Goal: Transaction & Acquisition: Book appointment/travel/reservation

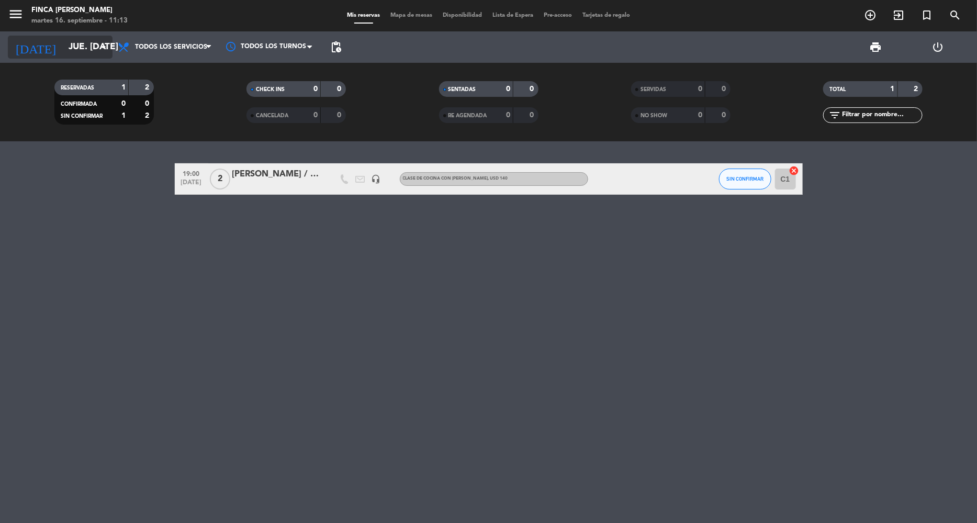
click at [65, 50] on input "jue. [DATE]" at bounding box center [121, 47] width 116 height 21
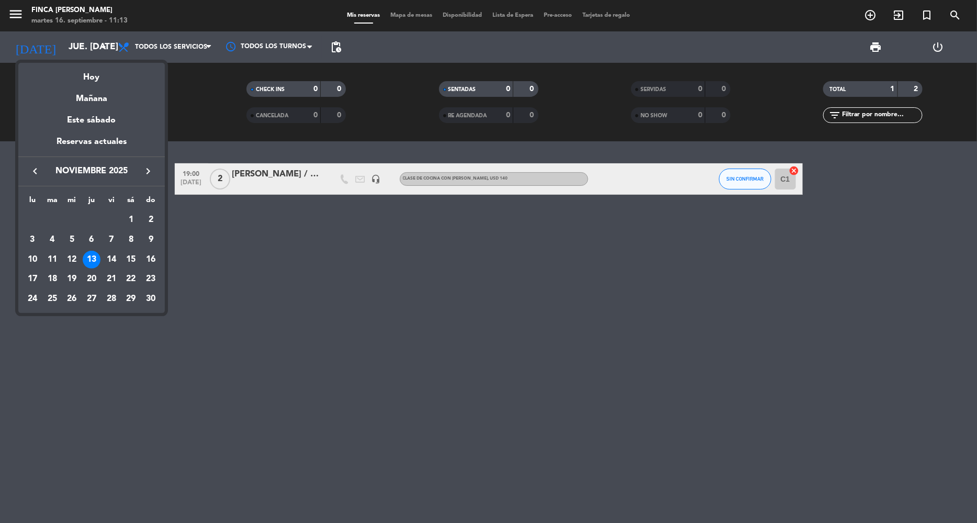
click at [147, 168] on icon "keyboard_arrow_right" at bounding box center [148, 171] width 13 height 13
click at [70, 257] on div "11" at bounding box center [72, 260] width 18 height 18
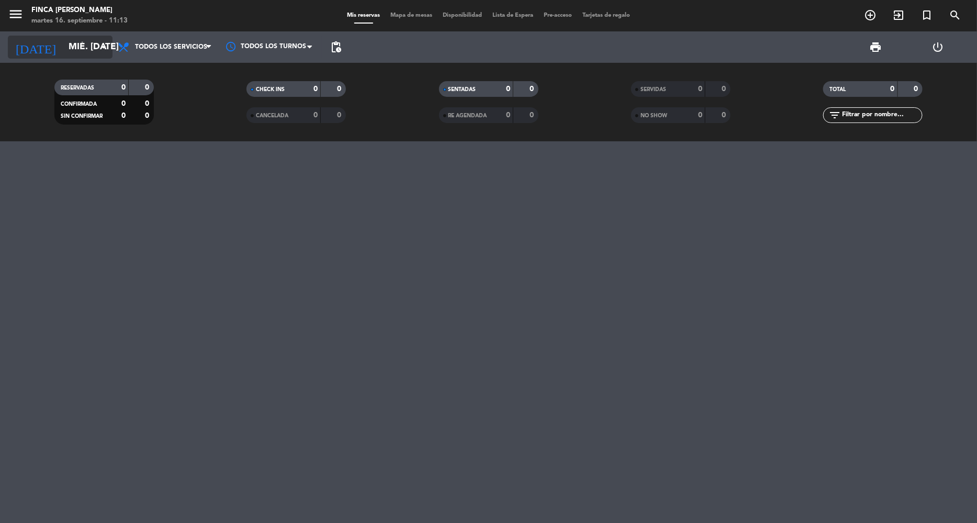
click at [89, 43] on input "mié. [DATE]" at bounding box center [121, 47] width 116 height 21
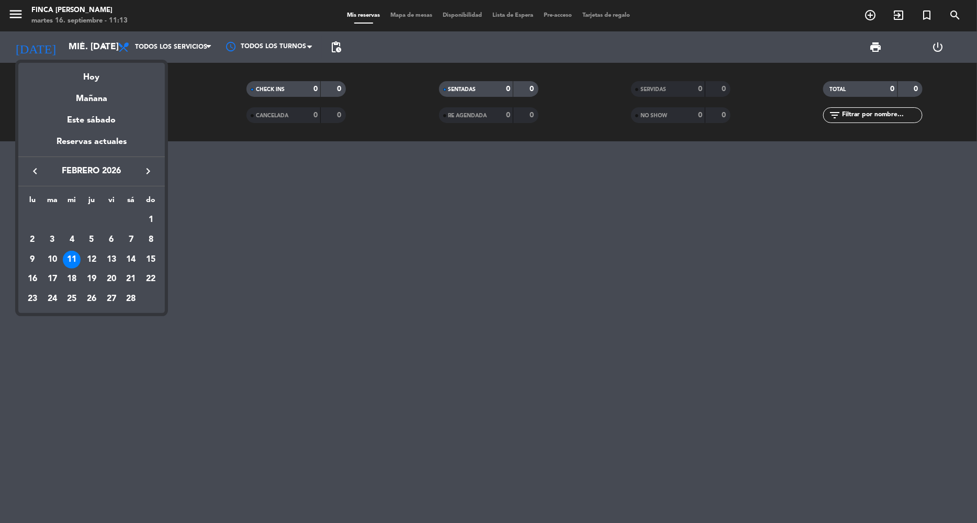
click at [129, 263] on div "14" at bounding box center [131, 260] width 18 height 18
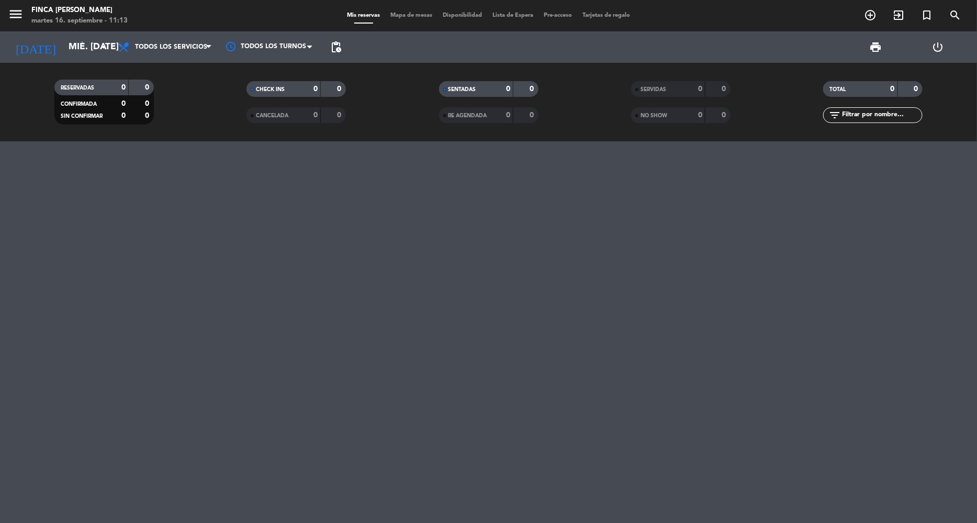
type input "sáb. [DATE]"
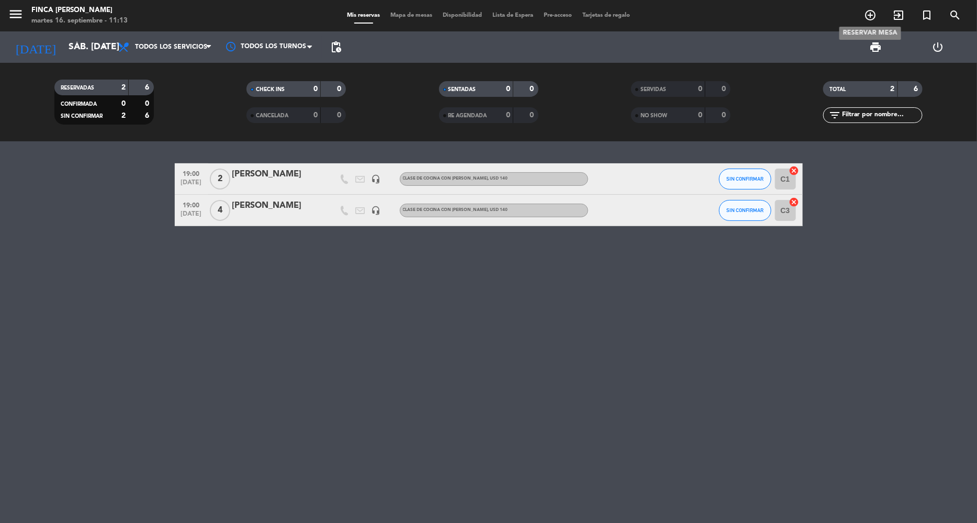
click at [875, 15] on icon "add_circle_outline" at bounding box center [870, 15] width 13 height 13
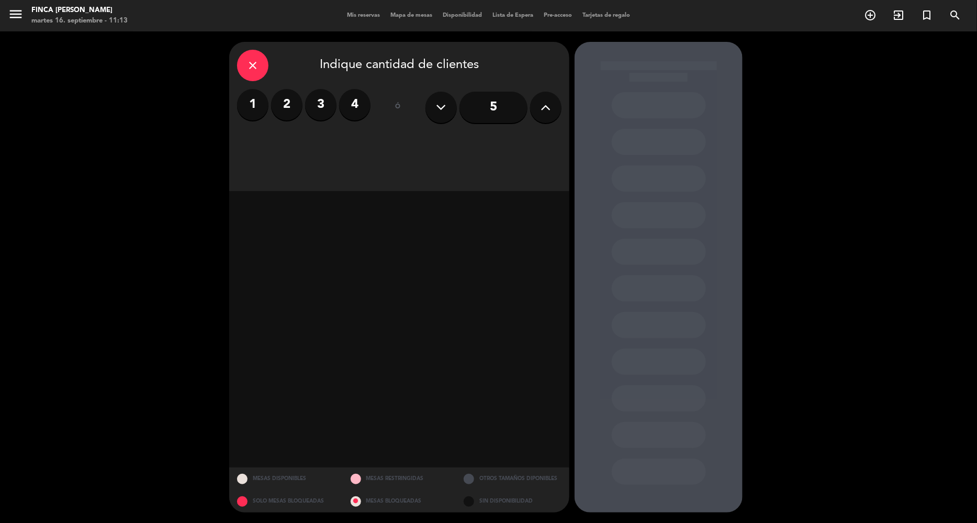
click at [293, 105] on label "2" at bounding box center [286, 104] width 31 height 31
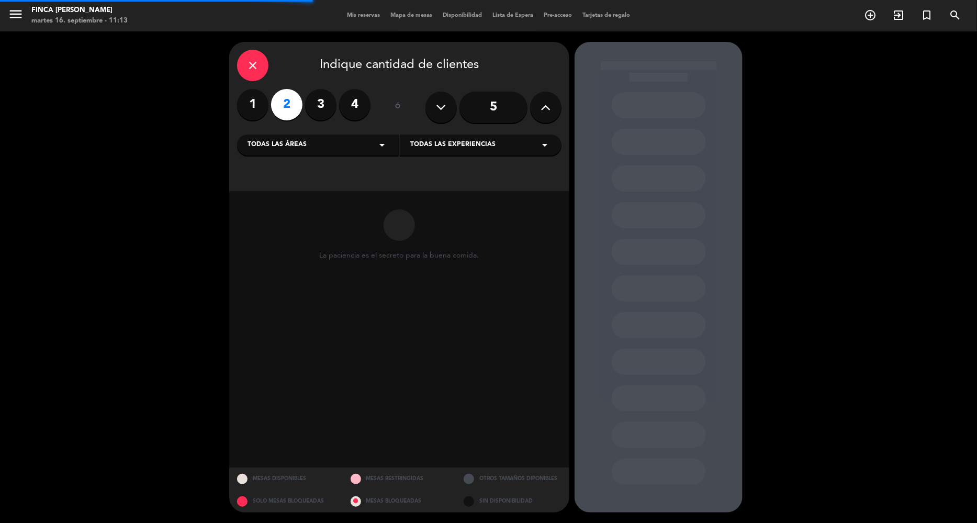
click at [382, 145] on icon "arrow_drop_down" at bounding box center [382, 145] width 13 height 13
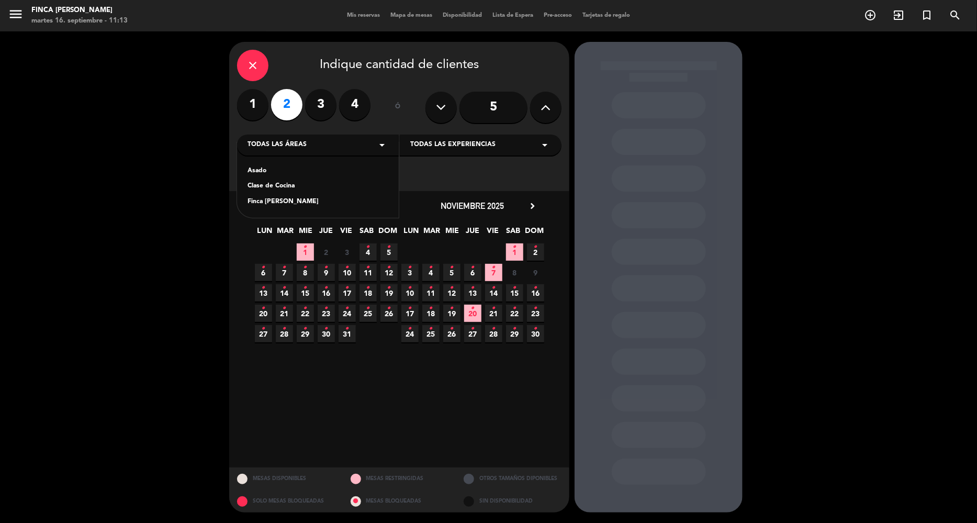
click at [284, 181] on div "Clase de Cocina" at bounding box center [317, 186] width 141 height 10
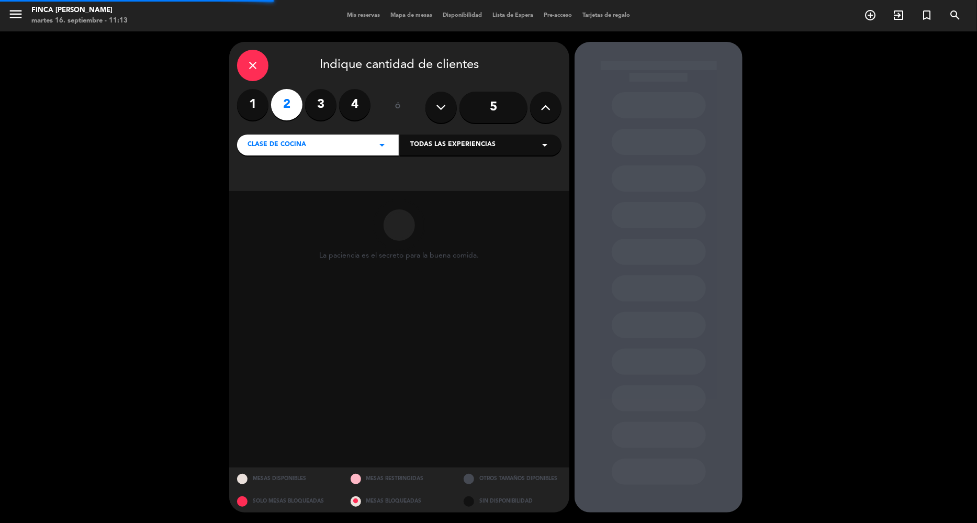
click at [517, 145] on div "Todas las experiencias arrow_drop_down" at bounding box center [481, 144] width 162 height 21
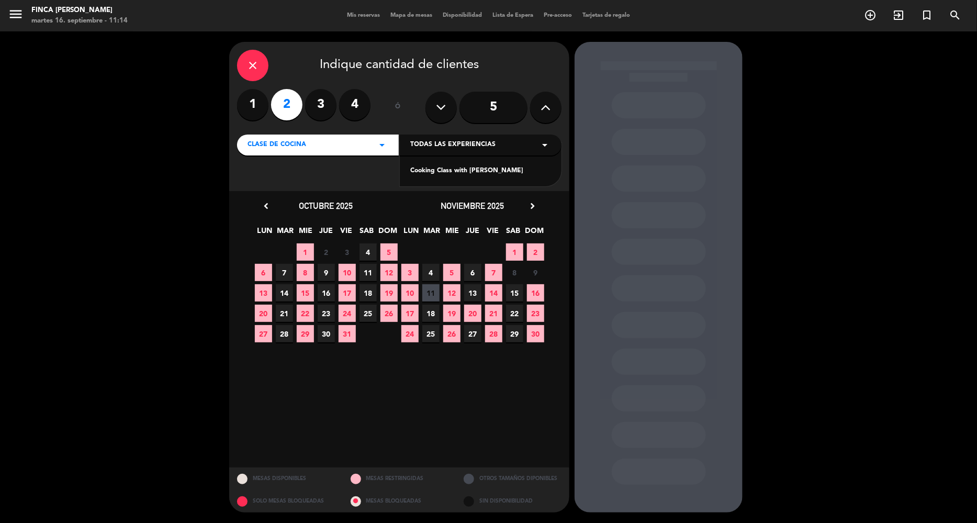
click at [534, 205] on icon "chevron_right" at bounding box center [532, 205] width 11 height 11
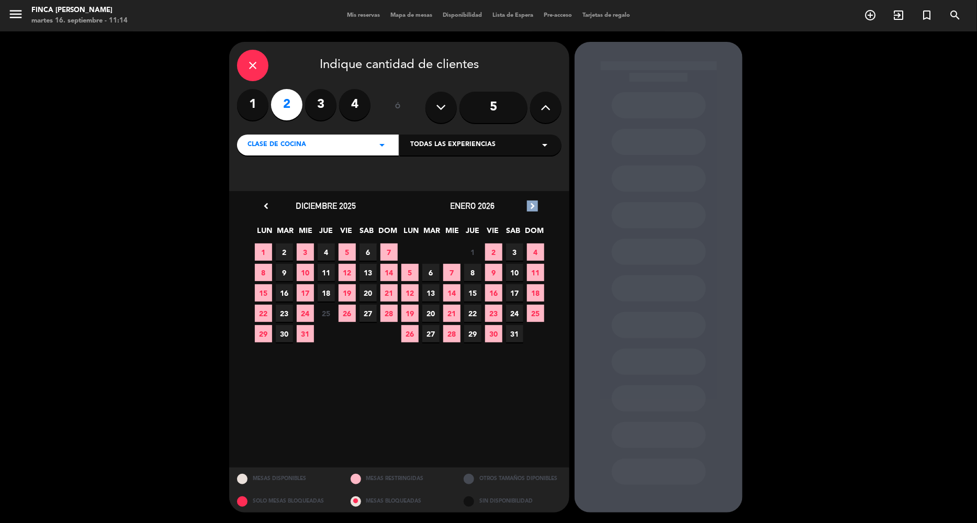
click at [534, 205] on icon "chevron_right" at bounding box center [532, 205] width 11 height 11
click at [511, 292] on span "14" at bounding box center [514, 292] width 17 height 17
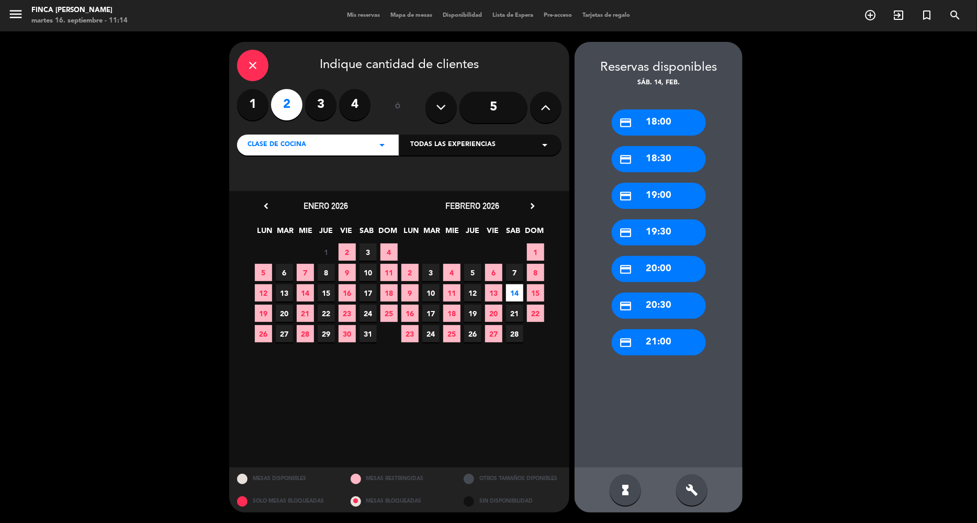
click at [672, 195] on div "credit_card 19:00" at bounding box center [658, 196] width 94 height 26
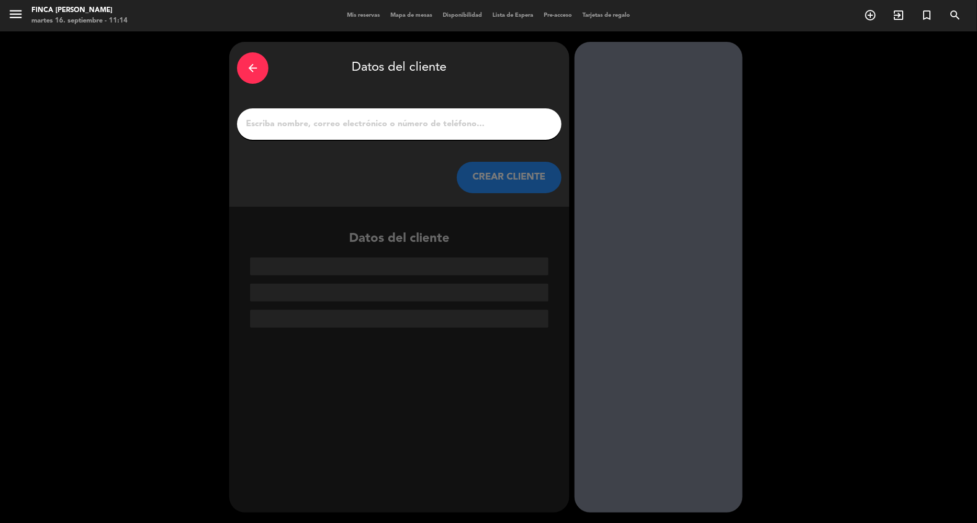
click at [437, 119] on input "1" at bounding box center [399, 124] width 309 height 15
click at [444, 121] on input "1" at bounding box center [399, 124] width 309 height 15
click at [502, 126] on input "1" at bounding box center [399, 124] width 309 height 15
click at [520, 181] on button "CREAR CLIENTE" at bounding box center [509, 177] width 105 height 31
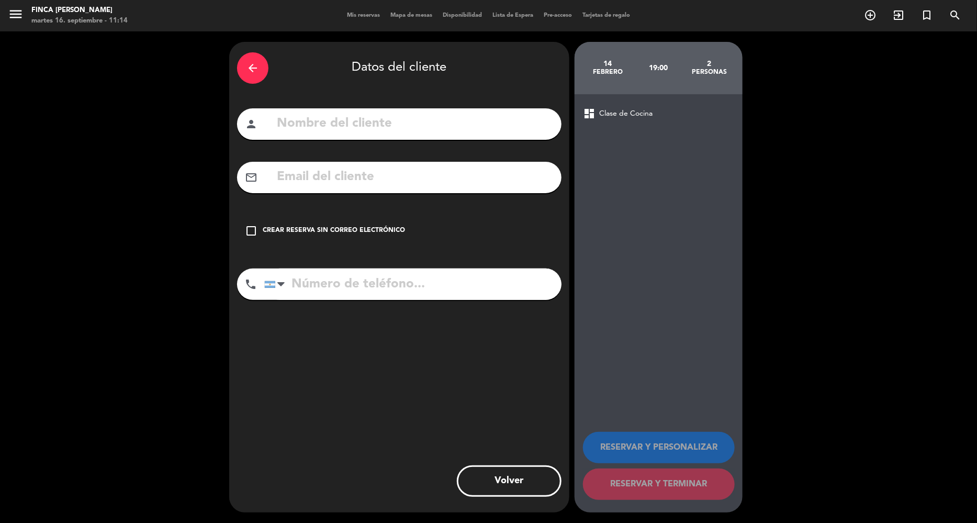
click at [383, 121] on input "text" at bounding box center [415, 123] width 278 height 21
click at [301, 128] on input "text" at bounding box center [415, 123] width 278 height 21
paste input "[PERSON_NAME] x 1"
type input "[PERSON_NAME] x 1"
click at [517, 423] on div "arrow_back Datos del cliente person [PERSON_NAME] x 1 mail_outline check_box_ou…" at bounding box center [399, 277] width 340 height 470
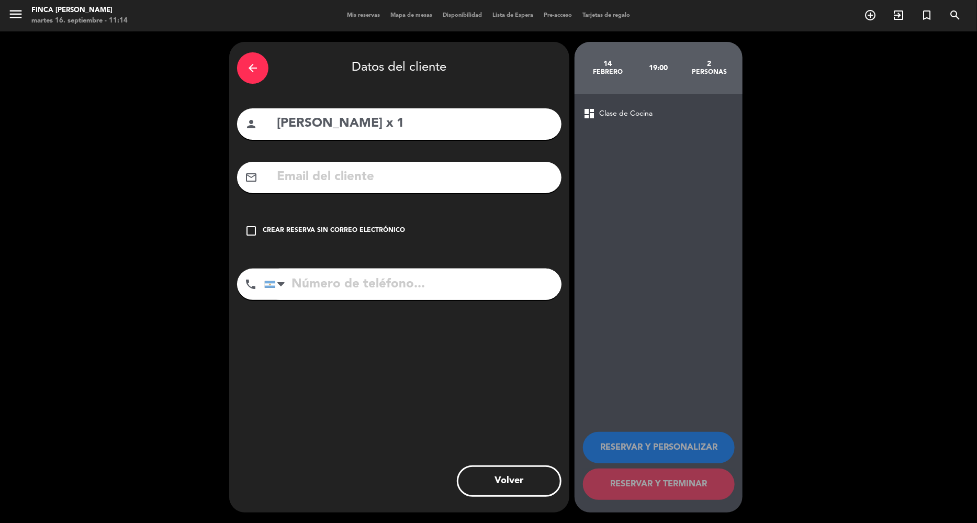
click at [396, 175] on input "text" at bounding box center [415, 176] width 278 height 21
click at [290, 231] on div "Crear reserva sin correo electrónico" at bounding box center [334, 230] width 142 height 10
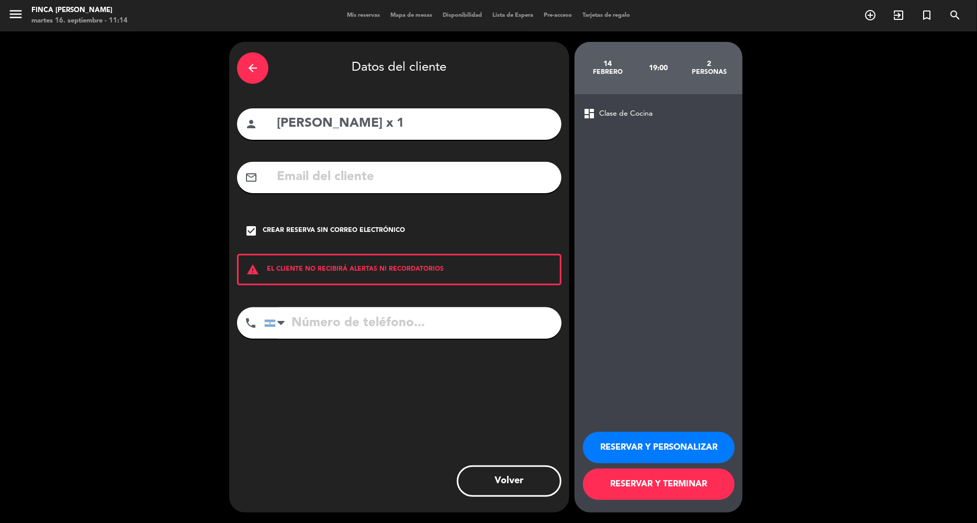
click at [640, 441] on button "RESERVAR Y PERSONALIZAR" at bounding box center [659, 447] width 152 height 31
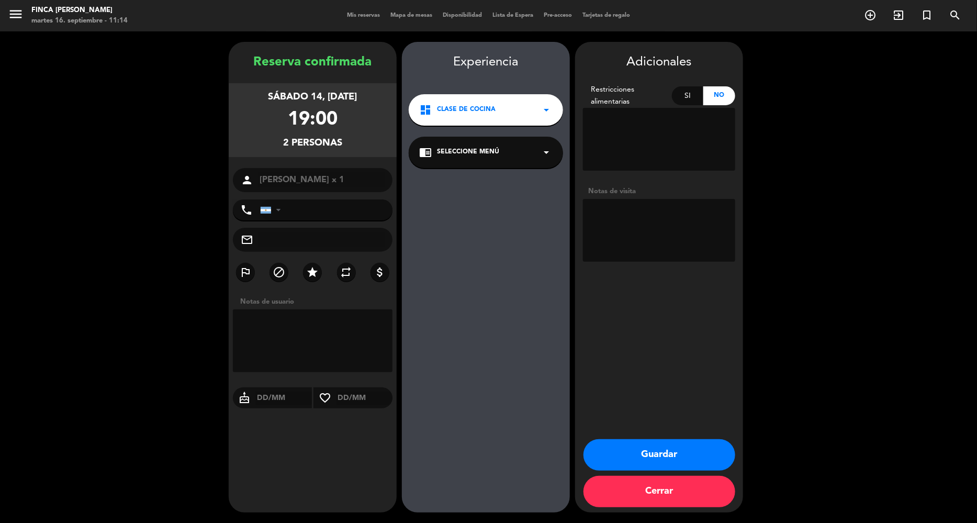
click at [272, 335] on textarea at bounding box center [313, 340] width 160 height 63
type textarea "COOKING CLASS X 1 RESERVA Y PAGO DE AGENCIA SAY HUEQUE X TERE"
click at [642, 226] on textarea at bounding box center [659, 230] width 152 height 63
paste textarea "De: [EMAIL_ADDRESS][DOMAIN_NAME] <[EMAIL_ADDRESS][DOMAIN_NAME]> Enviado el: lun…"
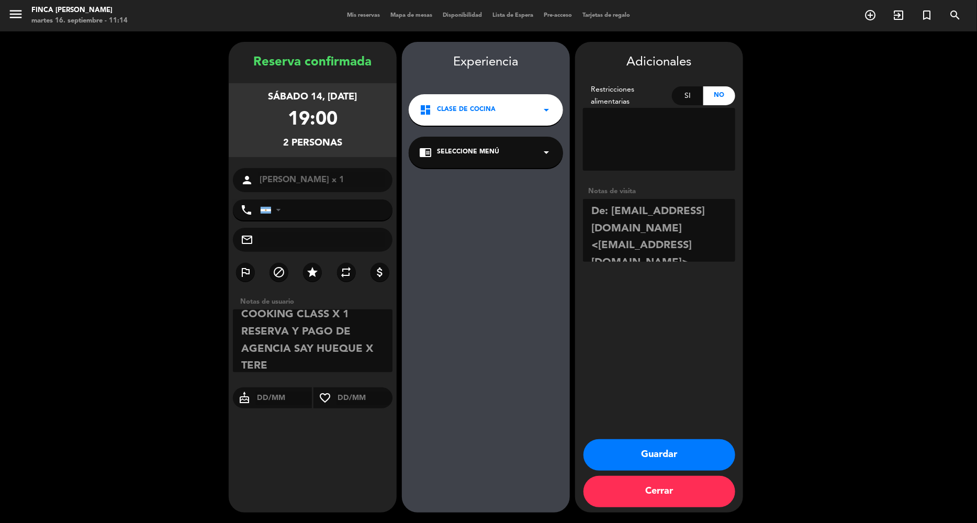
scroll to position [1305, 0]
type textarea "De: [EMAIL_ADDRESS][DOMAIN_NAME] <[EMAIL_ADDRESS][DOMAIN_NAME]> Enviado el: lun…"
click at [658, 457] on button "Guardar" at bounding box center [659, 454] width 152 height 31
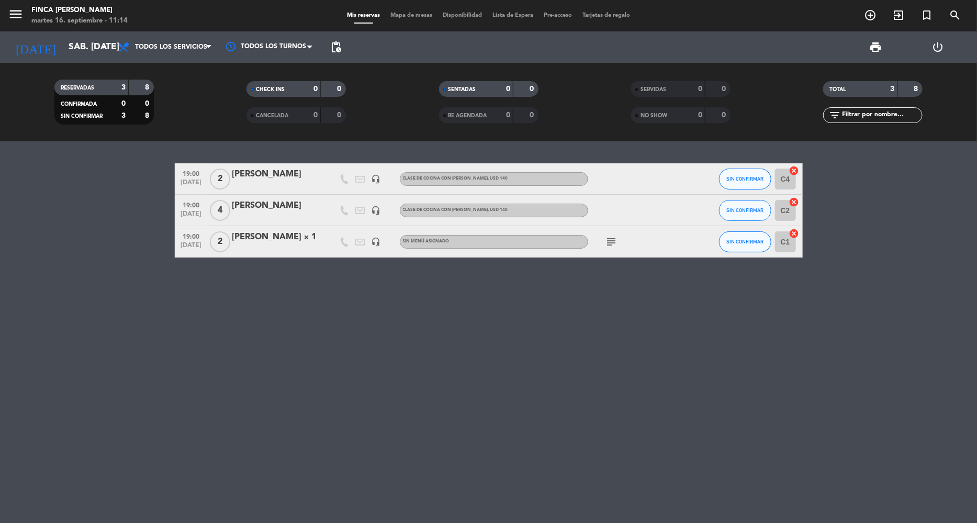
click at [214, 244] on span "2" at bounding box center [220, 241] width 20 height 21
click at [271, 239] on div "[PERSON_NAME] x 1" at bounding box center [276, 237] width 89 height 14
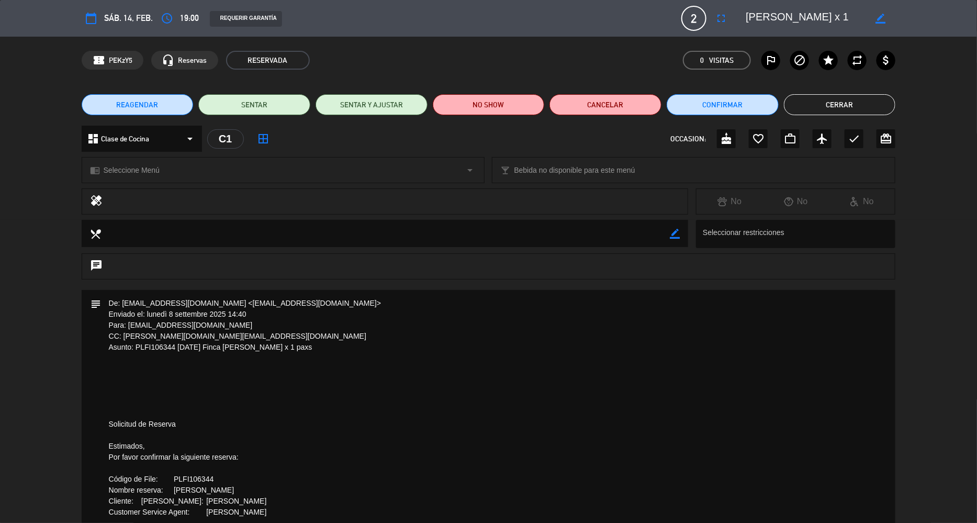
click at [186, 138] on icon "arrow_drop_down" at bounding box center [190, 138] width 13 height 13
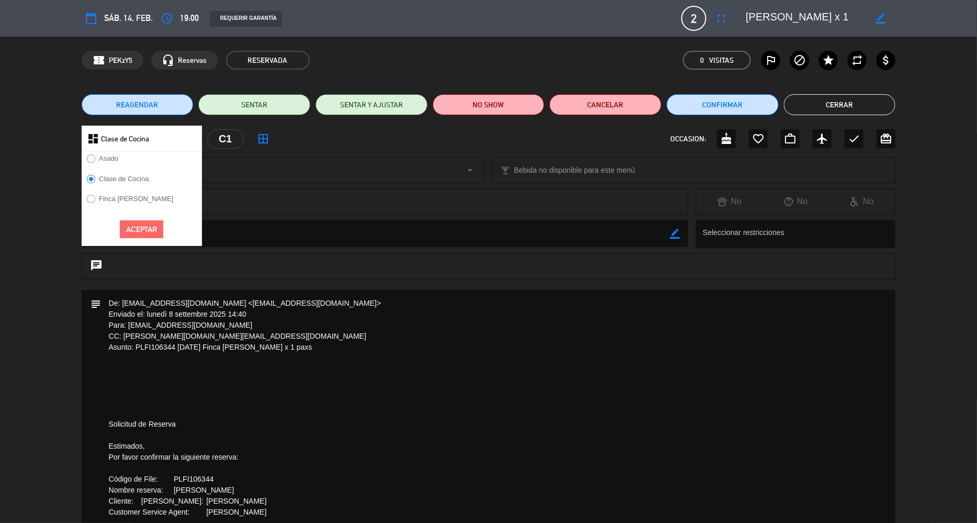
click at [327, 137] on div "dashboard Clase de Cocina Asado Clase de Cocina Finca [PERSON_NAME] Aceptar C1 …" at bounding box center [489, 139] width 814 height 26
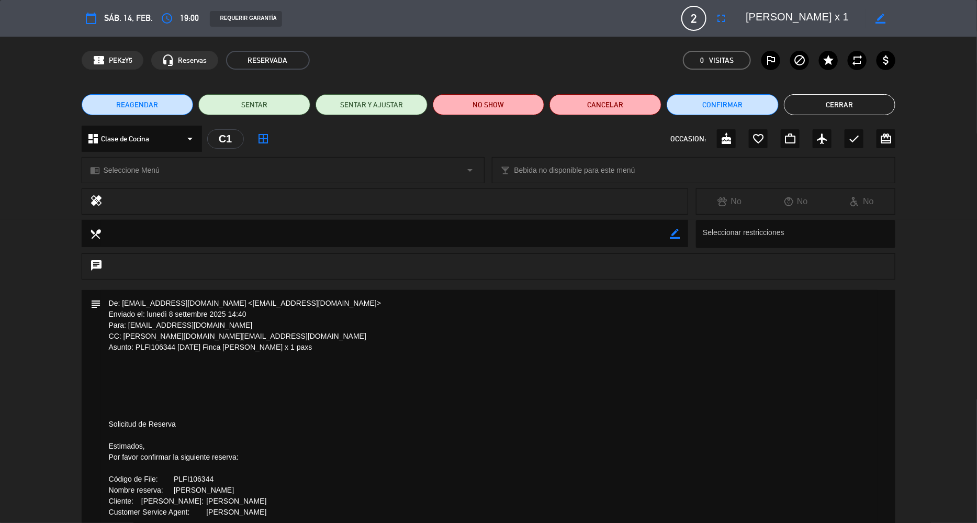
click at [868, 103] on button "Cerrar" at bounding box center [840, 104] width 112 height 21
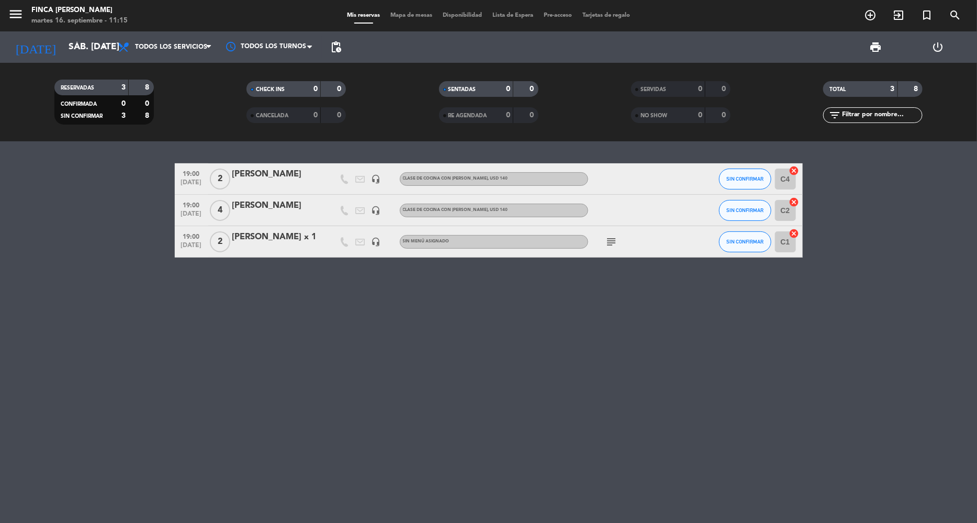
click at [219, 242] on span "2" at bounding box center [220, 241] width 20 height 21
click at [285, 235] on div "[PERSON_NAME] x 1" at bounding box center [276, 237] width 89 height 14
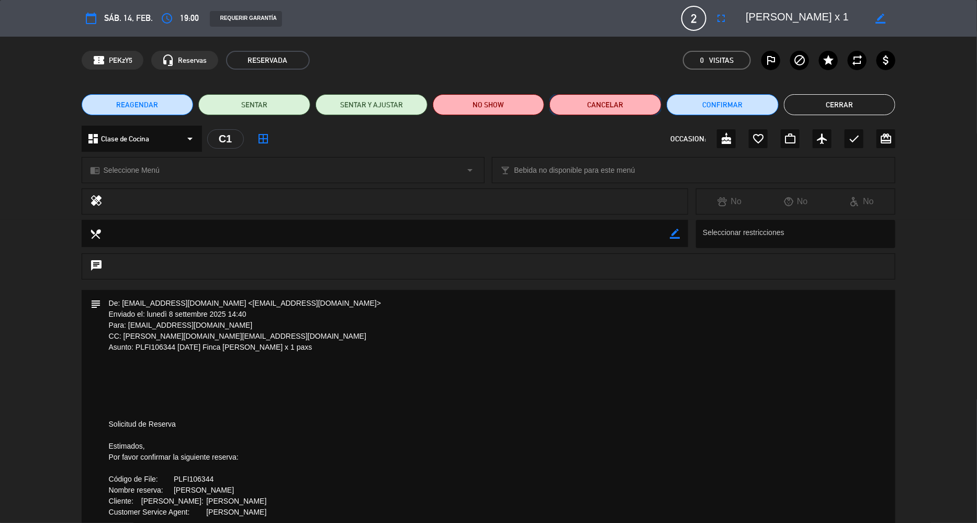
click at [599, 106] on button "Cancelar" at bounding box center [605, 104] width 112 height 21
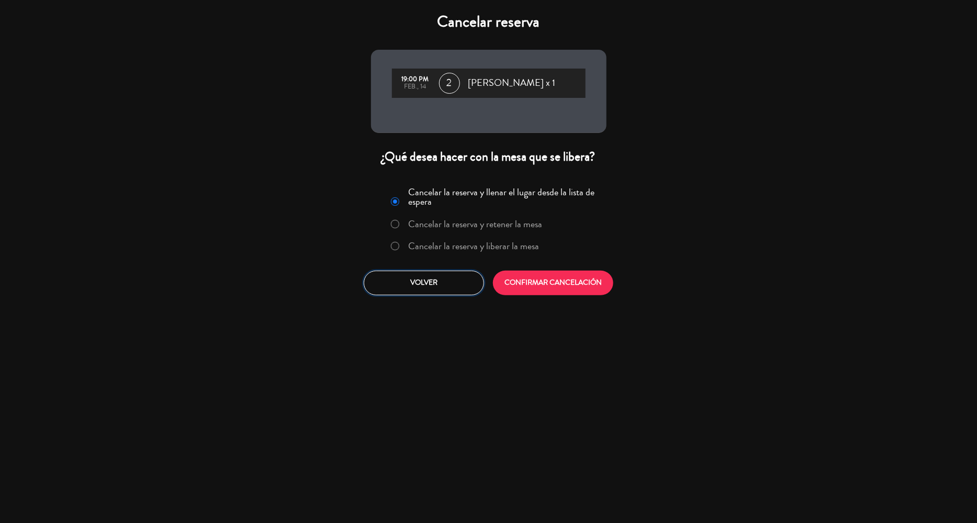
click at [433, 289] on button "Volver" at bounding box center [424, 282] width 120 height 25
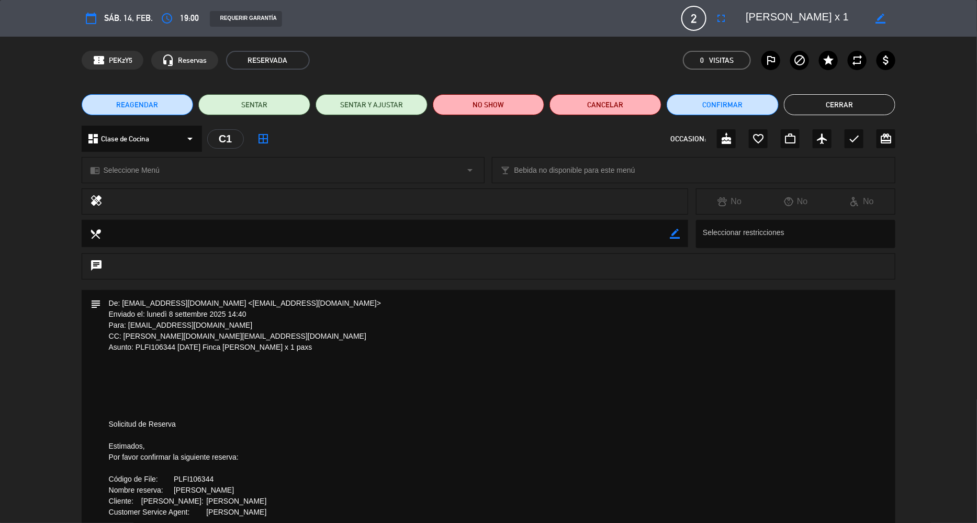
click at [688, 16] on span "2" at bounding box center [693, 18] width 25 height 25
click at [873, 19] on div "border_color" at bounding box center [880, 18] width 30 height 19
click at [879, 21] on icon "border_color" at bounding box center [880, 19] width 10 height 10
click at [695, 16] on span "2" at bounding box center [693, 18] width 25 height 25
click at [727, 19] on icon "fullscreen" at bounding box center [720, 18] width 13 height 13
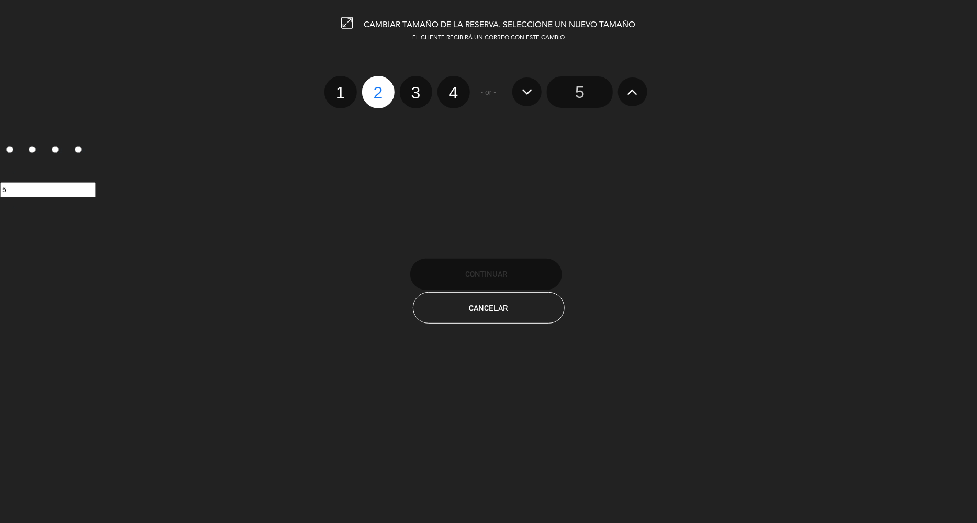
click at [321, 88] on div "1 2 3 4 - or - 5" at bounding box center [488, 92] width 992 height 32
click at [331, 88] on label "1" at bounding box center [340, 92] width 32 height 32
click at [336, 87] on input "1" at bounding box center [339, 83] width 7 height 7
radio input "true"
radio input "false"
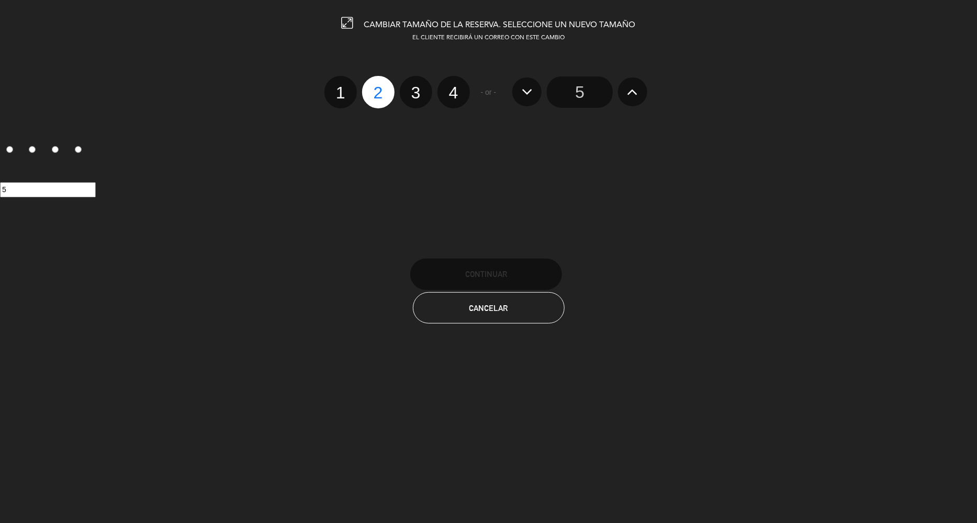
radio input "false"
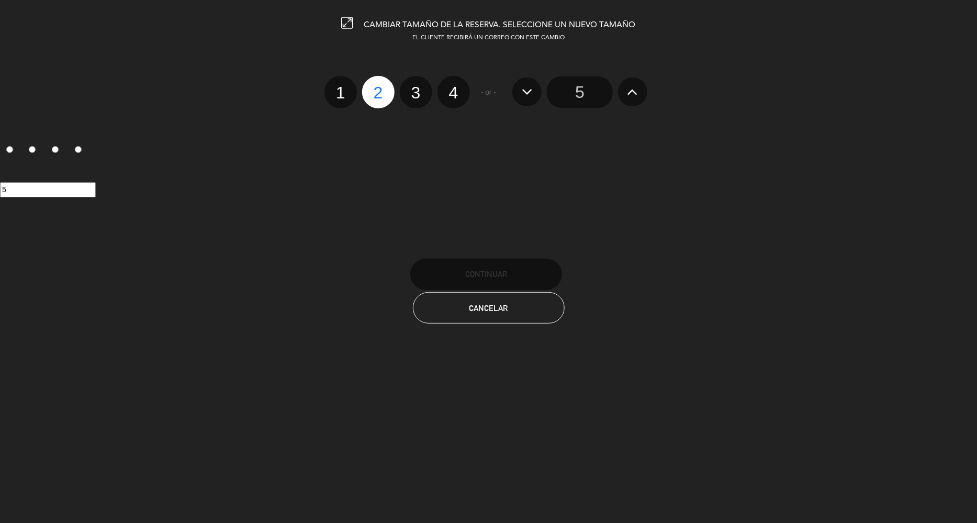
radio input "true"
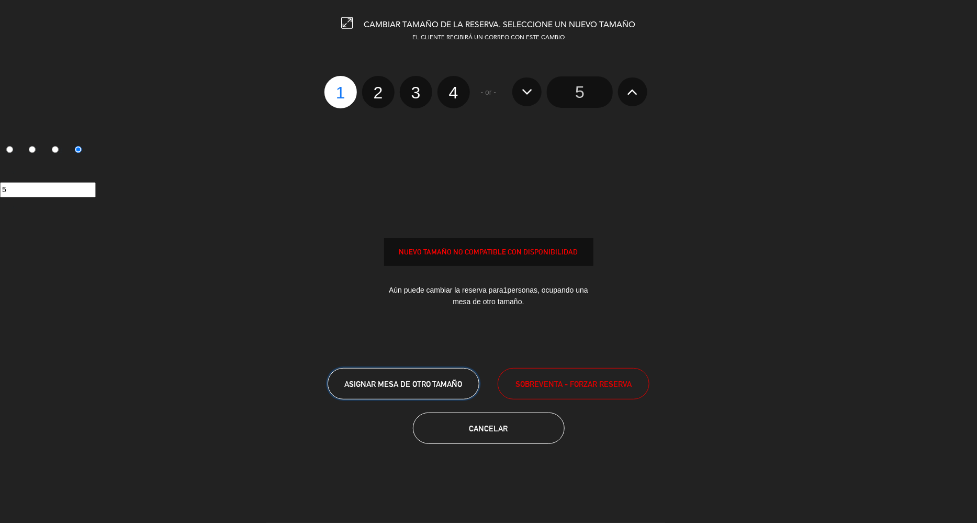
click at [458, 391] on button "ASIGNAR MESA DE OTRO TAMAÑO" at bounding box center [403, 383] width 152 height 31
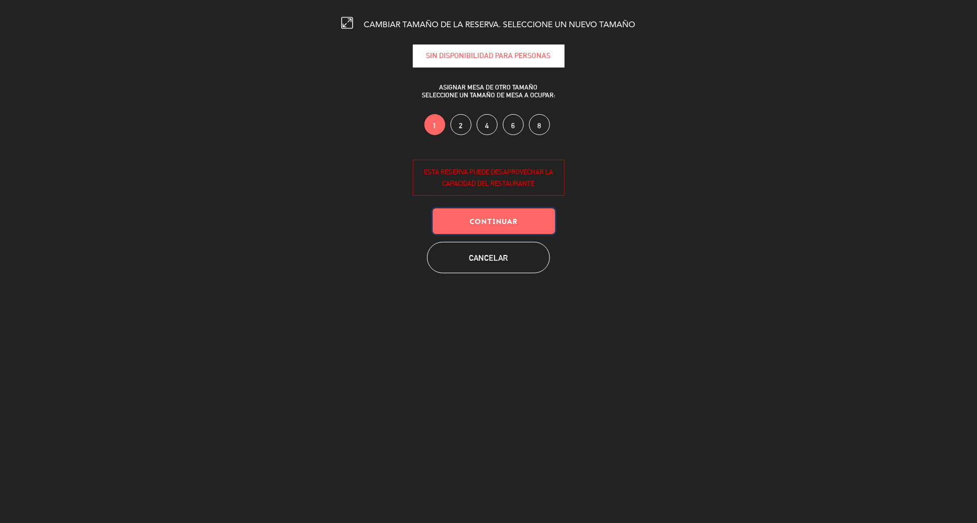
click at [516, 217] on button "Continuar" at bounding box center [494, 221] width 122 height 26
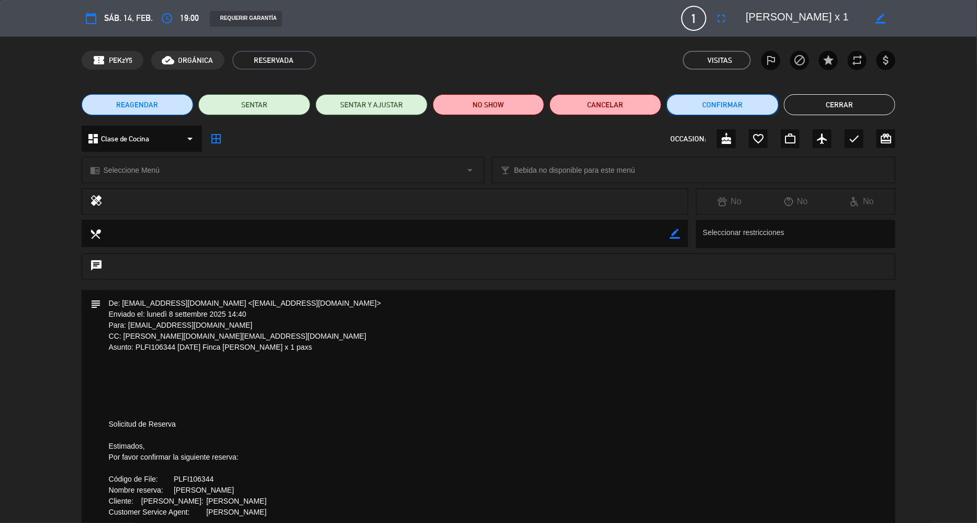
click at [688, 110] on button "Confirmar" at bounding box center [722, 104] width 112 height 21
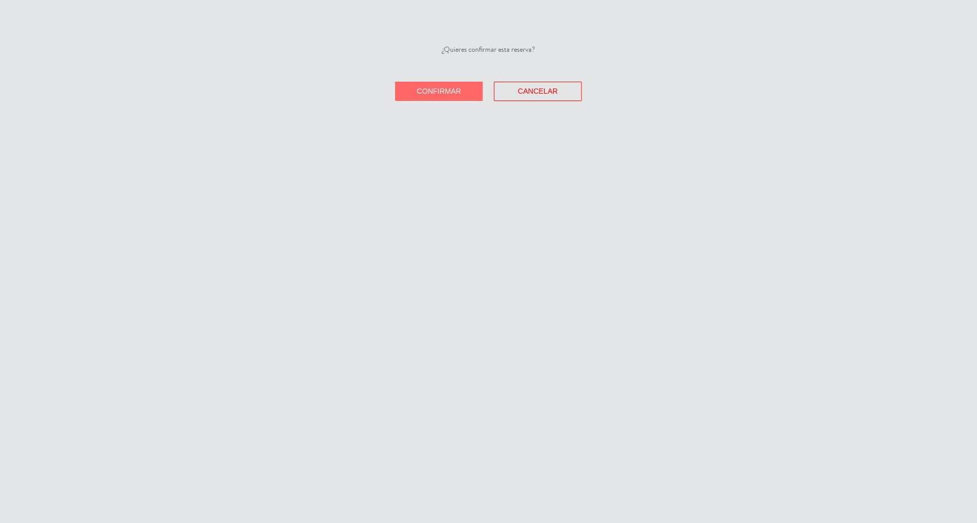
click at [429, 97] on button "Confirmar" at bounding box center [439, 91] width 88 height 19
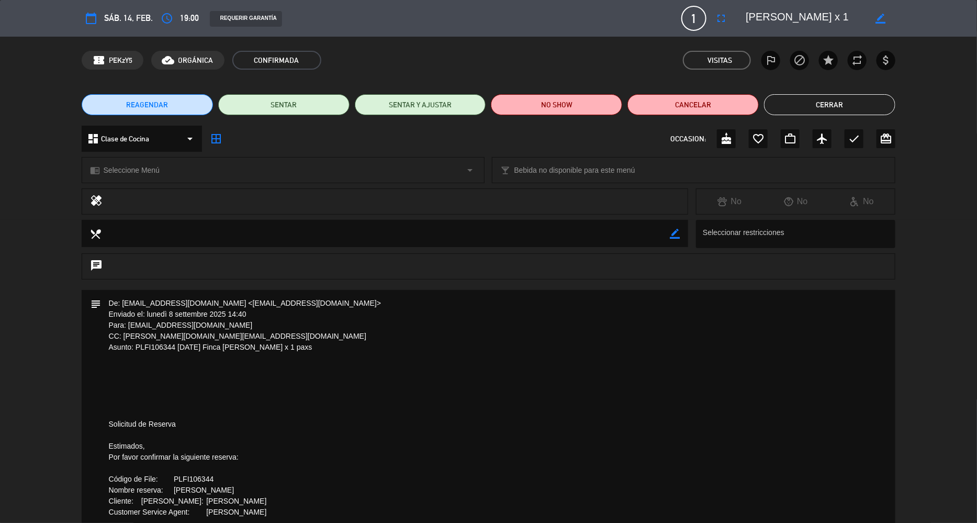
click at [829, 101] on button "Cerrar" at bounding box center [829, 104] width 131 height 21
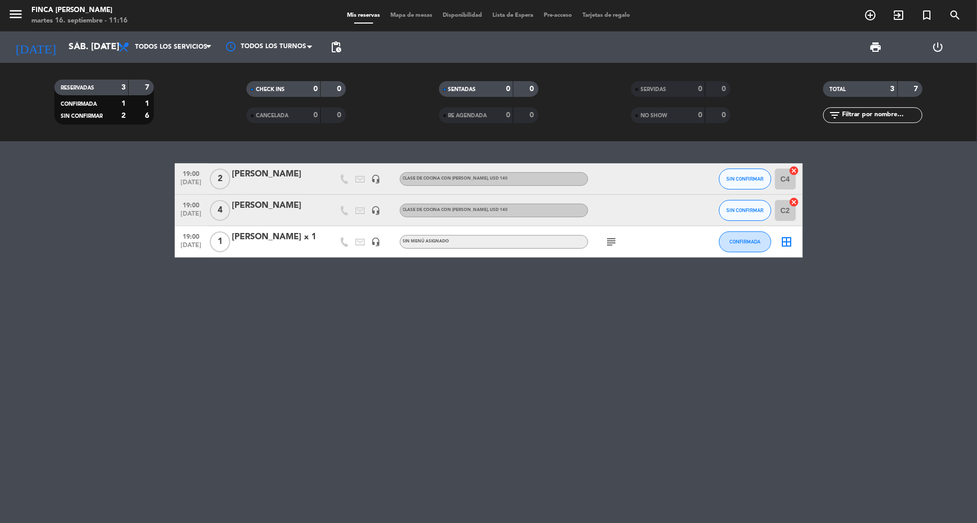
click at [250, 234] on div "[PERSON_NAME] x 1" at bounding box center [276, 237] width 89 height 14
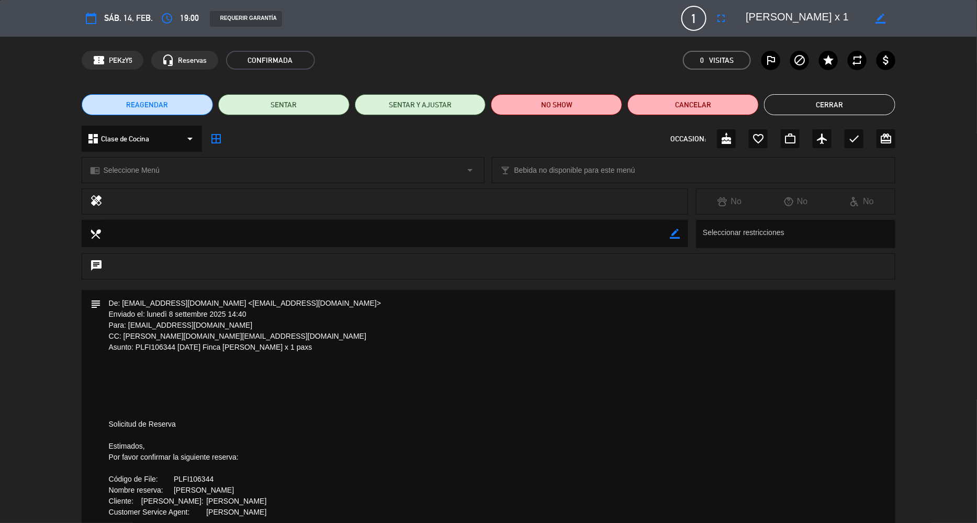
click at [879, 16] on icon "border_color" at bounding box center [880, 19] width 10 height 10
click at [265, 191] on div "healing" at bounding box center [385, 201] width 606 height 26
click at [265, 199] on div at bounding box center [394, 201] width 569 height 15
click at [269, 283] on div "chat" at bounding box center [488, 271] width 977 height 37
click at [294, 276] on div "chat" at bounding box center [489, 266] width 814 height 26
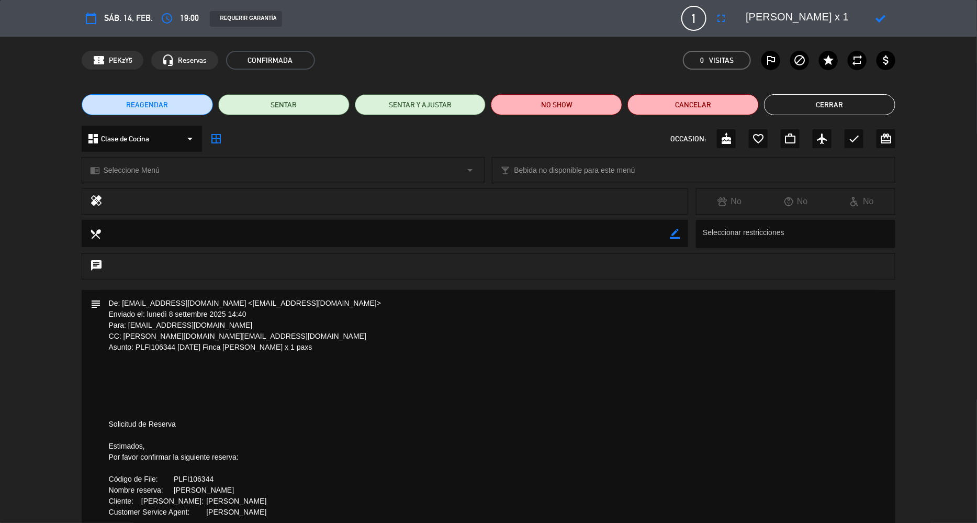
click at [670, 231] on icon "border_color" at bounding box center [675, 234] width 10 height 10
click at [113, 56] on span "PEKzY5" at bounding box center [121, 60] width 24 height 12
click at [130, 59] on span "PEKzY5" at bounding box center [121, 60] width 24 height 12
drag, startPoint x: 129, startPoint y: 59, endPoint x: 52, endPoint y: 60, distance: 76.9
click at [52, 60] on div "confirmation_number PEKzY5 headset_mic Reservas CONFIRMADA 0 Visitas outlined_f…" at bounding box center [488, 60] width 977 height 47
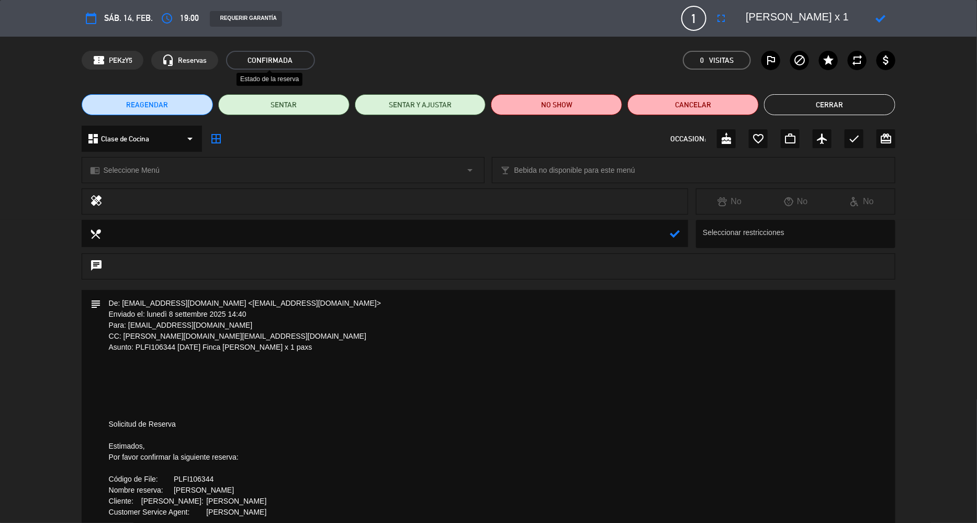
click at [266, 58] on span "CONFIRMADA" at bounding box center [270, 60] width 89 height 19
click at [701, 107] on button "Cancelar" at bounding box center [692, 104] width 131 height 21
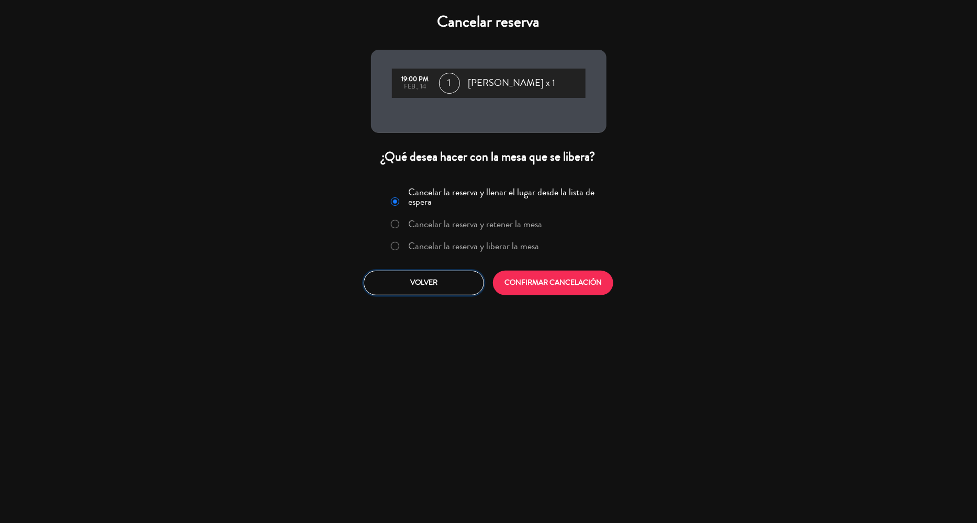
click at [455, 281] on button "Volver" at bounding box center [424, 282] width 120 height 25
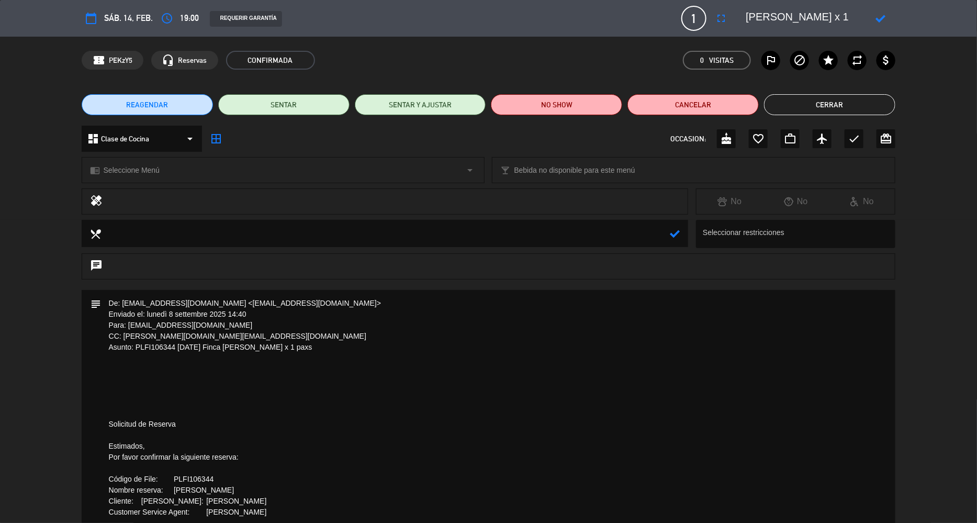
click at [824, 102] on button "Cerrar" at bounding box center [829, 104] width 131 height 21
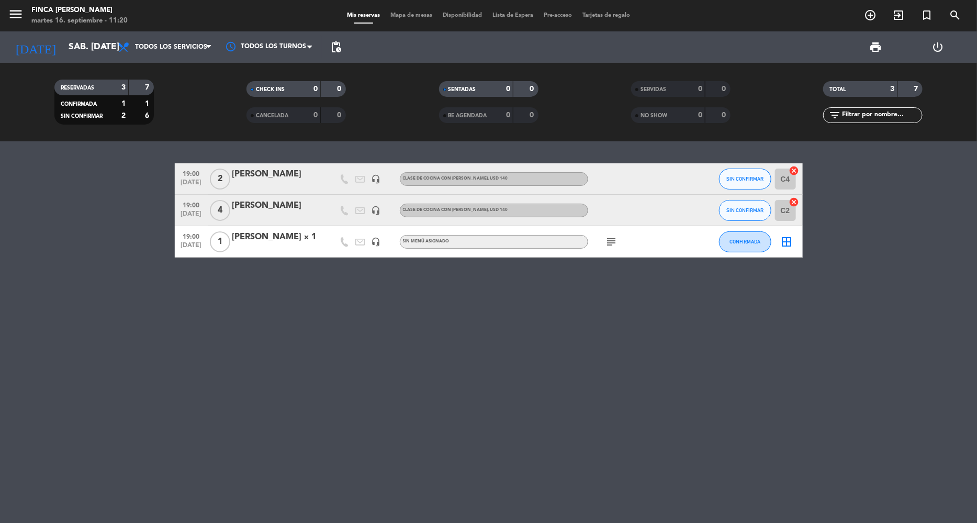
click at [790, 243] on icon "border_all" at bounding box center [786, 241] width 13 height 13
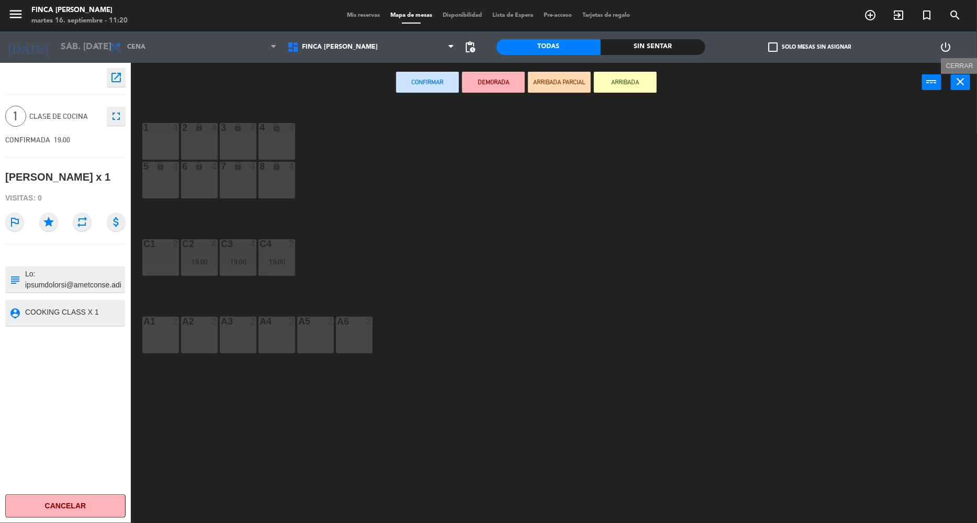
click at [952, 82] on button "close" at bounding box center [959, 82] width 19 height 16
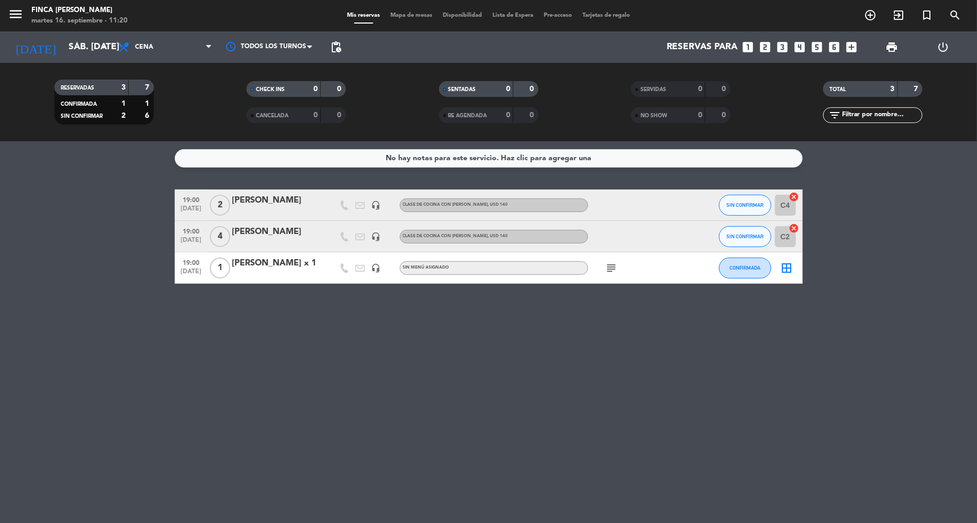
click at [242, 264] on div "[PERSON_NAME] x 1" at bounding box center [276, 263] width 89 height 14
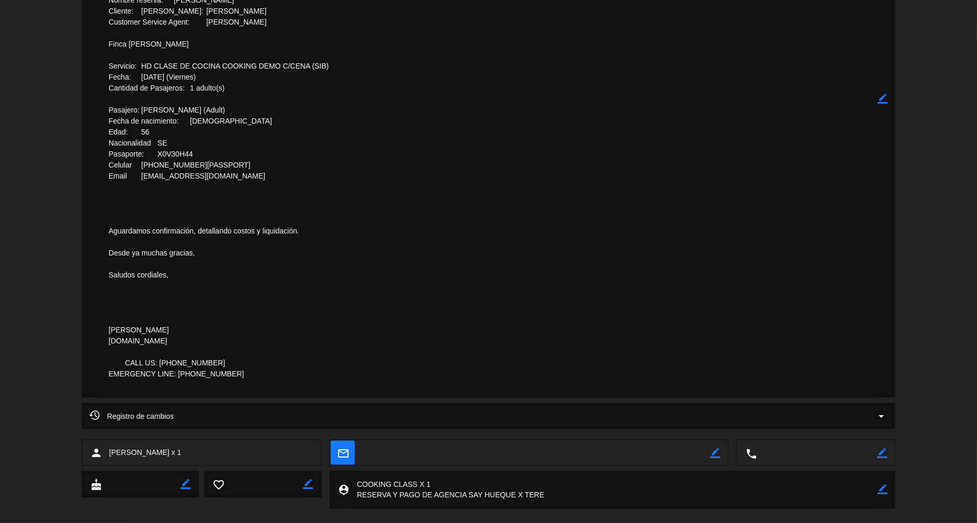
scroll to position [507, 0]
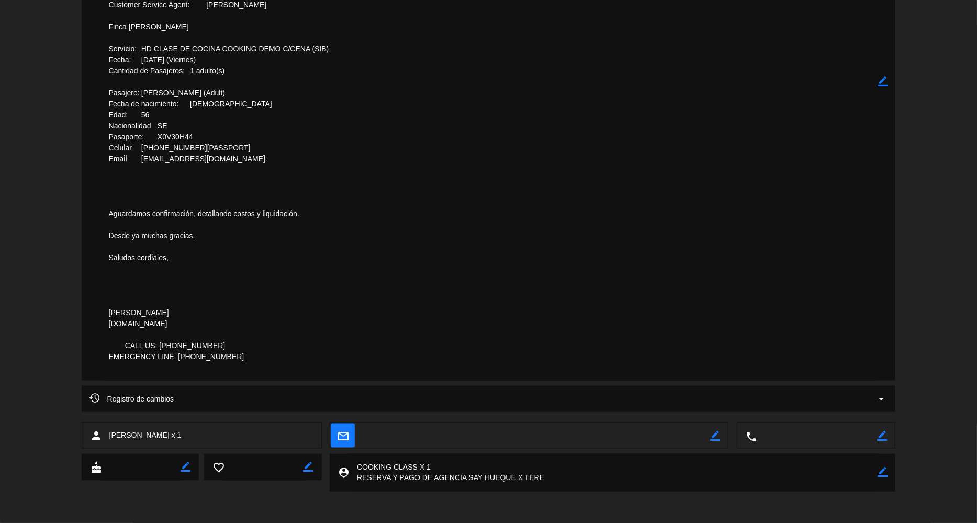
click at [478, 438] on textarea at bounding box center [536, 436] width 348 height 26
click at [486, 433] on textarea at bounding box center [536, 436] width 348 height 26
click at [714, 435] on icon "border_color" at bounding box center [715, 435] width 10 height 10
type textarea "[EMAIL_ADDRESS][DOMAIN_NAME]"
click at [712, 432] on icon at bounding box center [715, 435] width 10 height 10
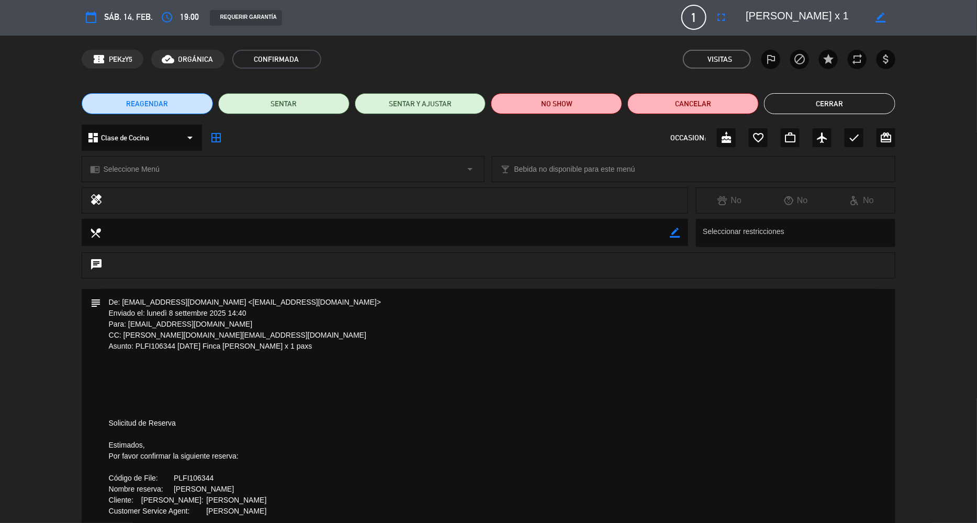
scroll to position [0, 0]
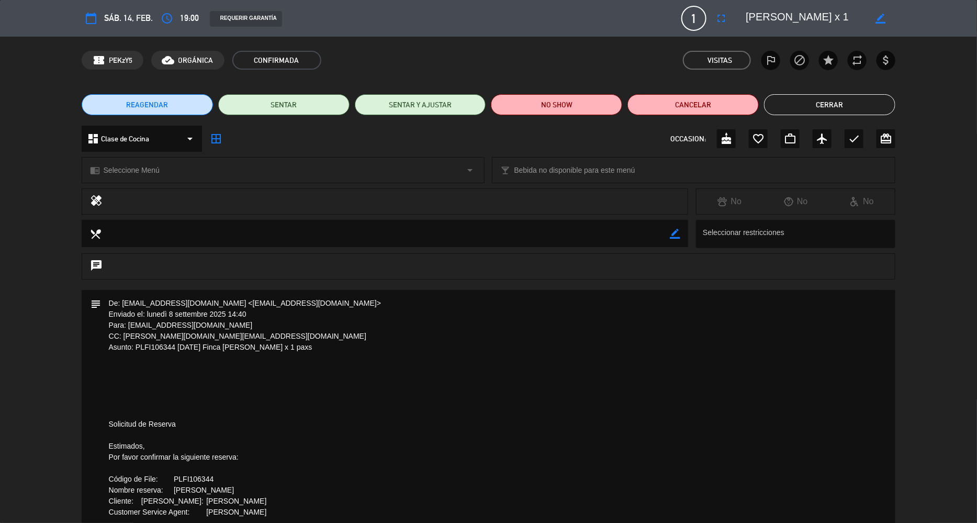
click at [802, 111] on button "Cerrar" at bounding box center [829, 104] width 131 height 21
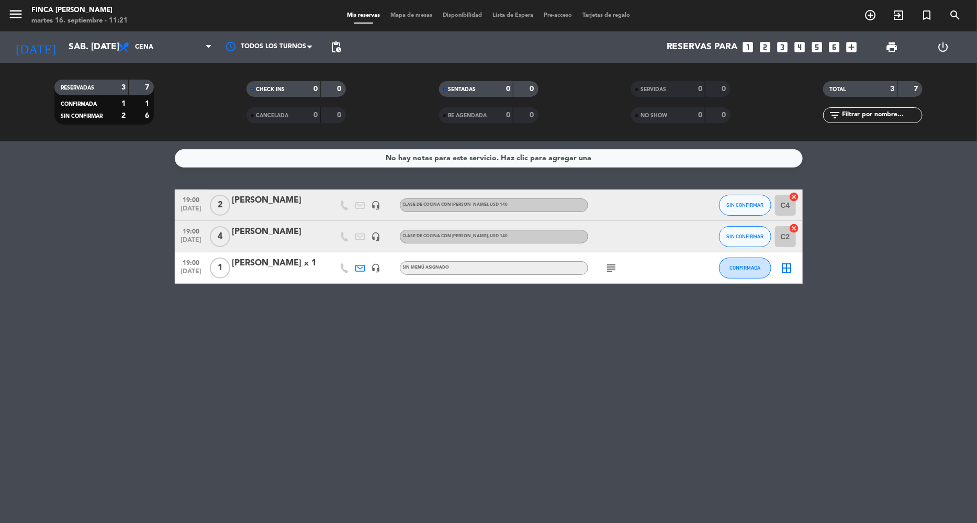
click at [359, 269] on icon at bounding box center [360, 267] width 9 height 9
click at [407, 247] on icon "open_in_new" at bounding box center [410, 250] width 8 height 8
click at [255, 265] on div "[PERSON_NAME] x 1" at bounding box center [276, 263] width 89 height 14
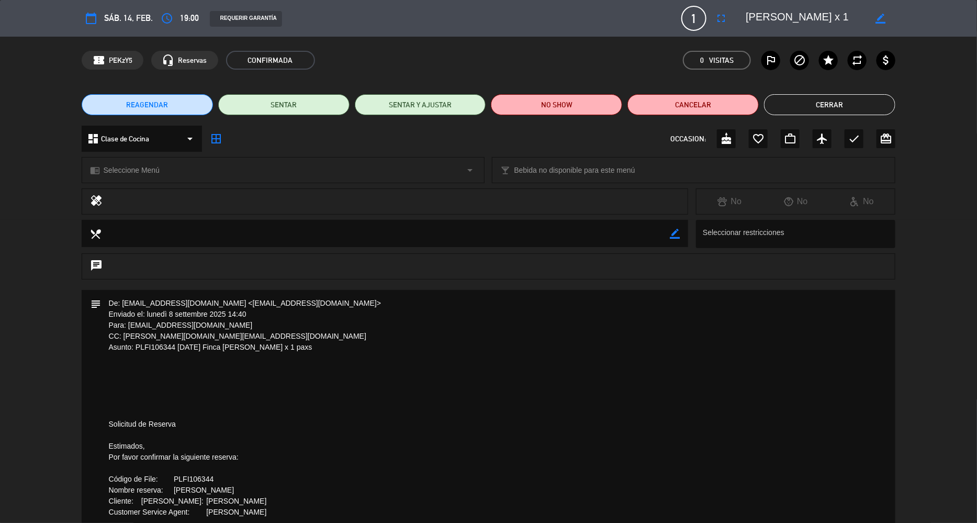
click at [95, 21] on icon "calendar_today" at bounding box center [91, 18] width 13 height 13
click at [127, 54] on span "PEKzY5" at bounding box center [121, 60] width 24 height 12
click at [103, 58] on span "confirmation_number" at bounding box center [99, 60] width 13 height 13
drag, startPoint x: 104, startPoint y: 58, endPoint x: 129, endPoint y: 59, distance: 24.6
click at [129, 59] on div "confirmation_number PEKzY5" at bounding box center [113, 60] width 62 height 19
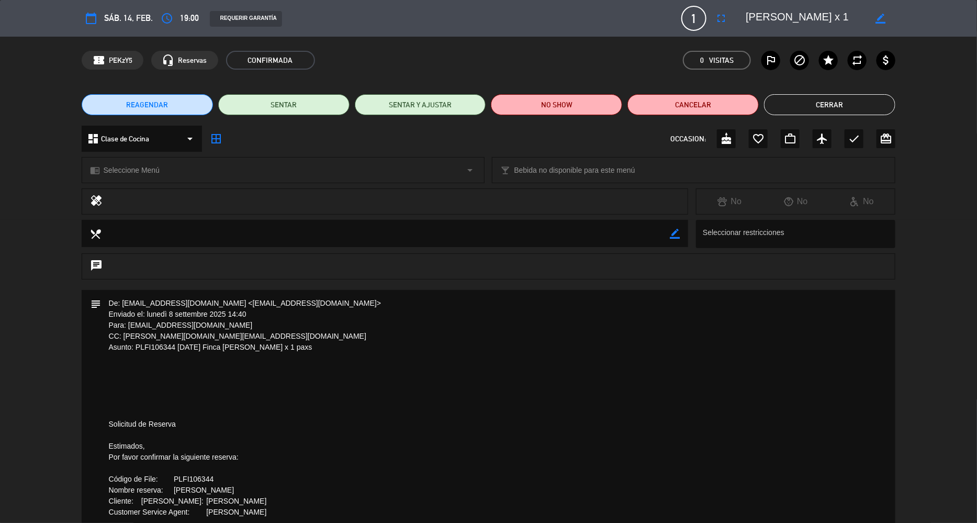
copy div "confirmation_number PEKzY5"
click at [127, 58] on span "PEKzY5" at bounding box center [121, 60] width 24 height 12
click at [128, 59] on span "PEKzY5" at bounding box center [121, 60] width 24 height 12
click at [138, 58] on div "confirmation_number PEKzY5" at bounding box center [113, 60] width 62 height 19
drag, startPoint x: 133, startPoint y: 60, endPoint x: 109, endPoint y: 60, distance: 24.6
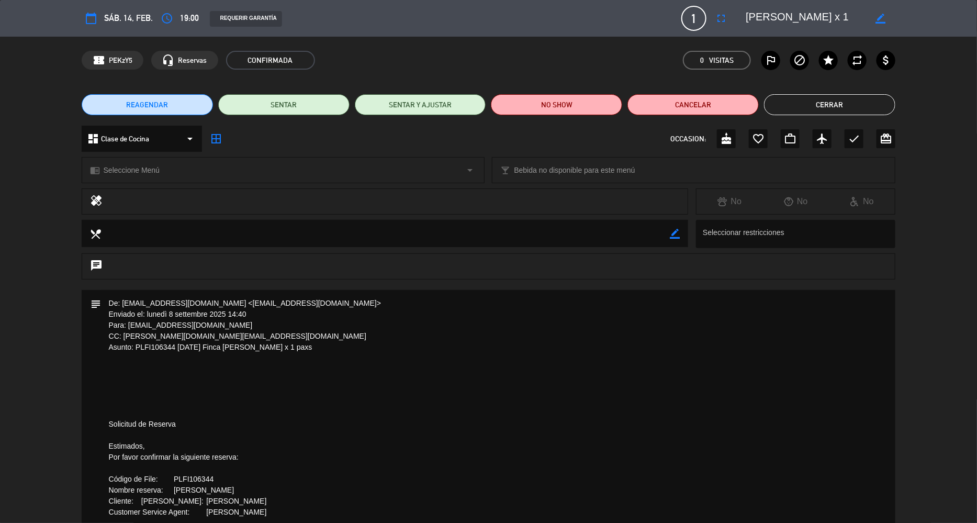
click at [109, 60] on div "confirmation_number PEKzY5" at bounding box center [113, 60] width 62 height 19
copy span "PEKzY5"
click at [822, 106] on button "Cerrar" at bounding box center [829, 104] width 131 height 21
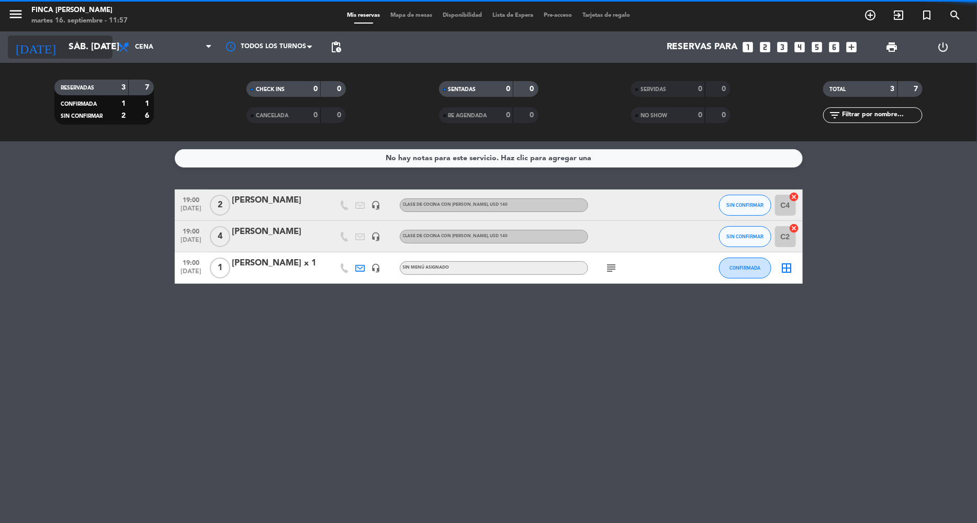
click at [75, 46] on input "sáb. [DATE]" at bounding box center [121, 47] width 116 height 21
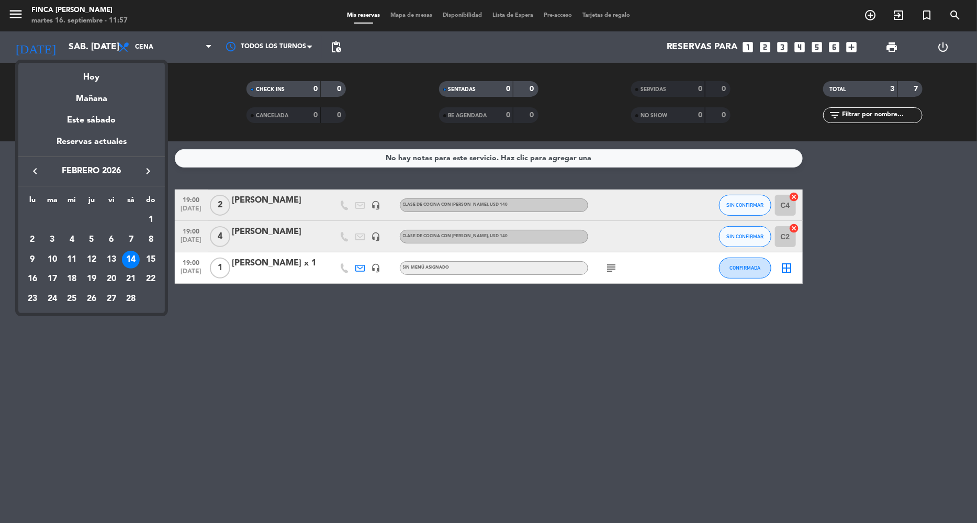
click at [39, 173] on icon "keyboard_arrow_left" at bounding box center [35, 171] width 13 height 13
click at [48, 295] on div "25" at bounding box center [52, 299] width 18 height 18
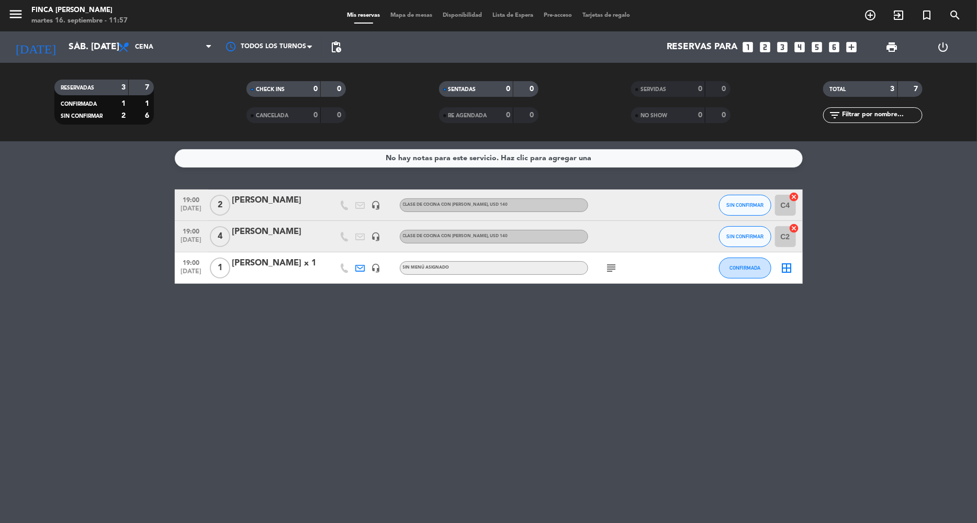
type input "[DATE] nov."
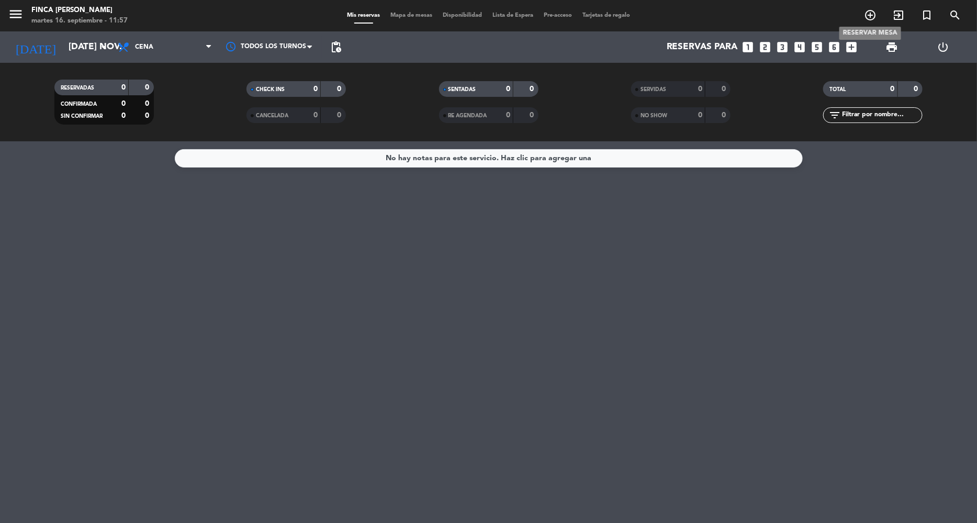
click at [869, 17] on icon "add_circle_outline" at bounding box center [870, 15] width 13 height 13
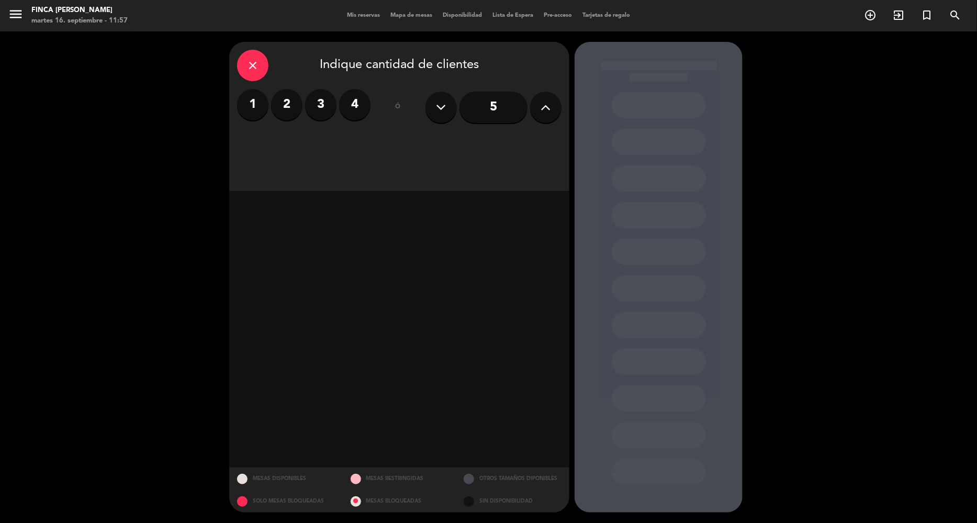
click at [276, 103] on label "2" at bounding box center [286, 104] width 31 height 31
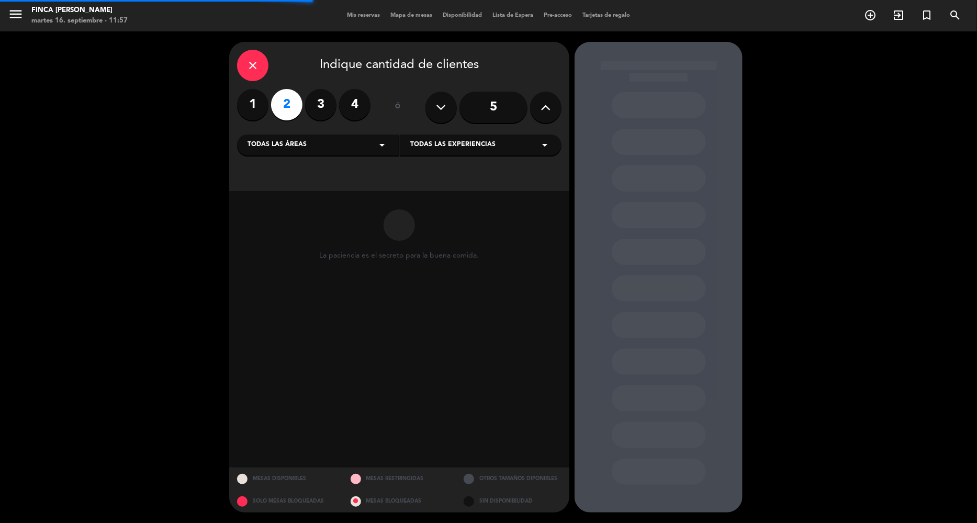
click at [324, 151] on div "Todas las áreas arrow_drop_down" at bounding box center [318, 144] width 162 height 21
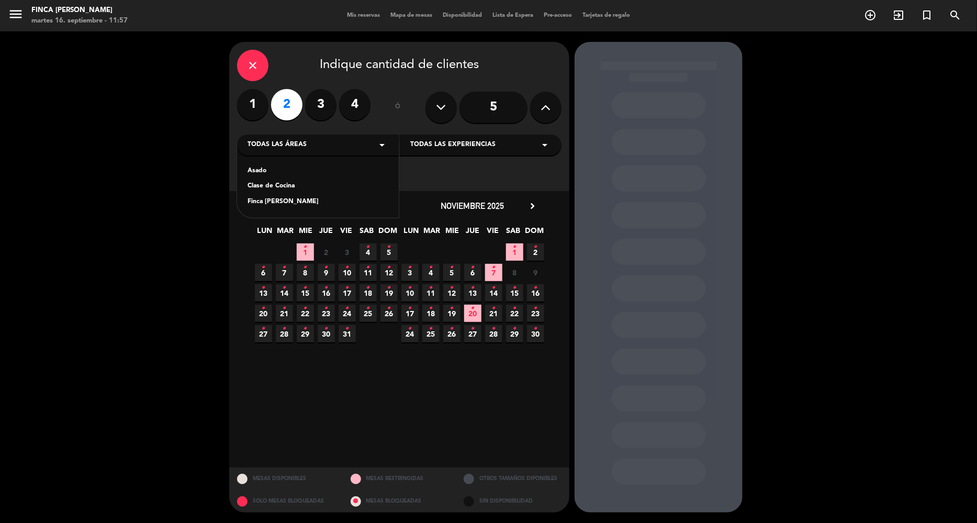
click at [324, 184] on div "Clase de Cocina" at bounding box center [317, 186] width 141 height 10
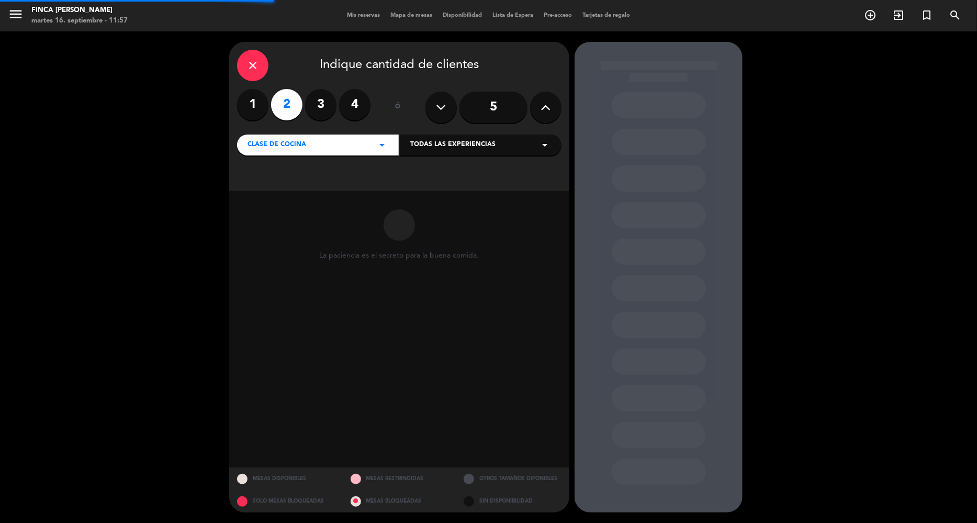
click at [509, 152] on div "Todas las experiencias arrow_drop_down" at bounding box center [481, 144] width 162 height 21
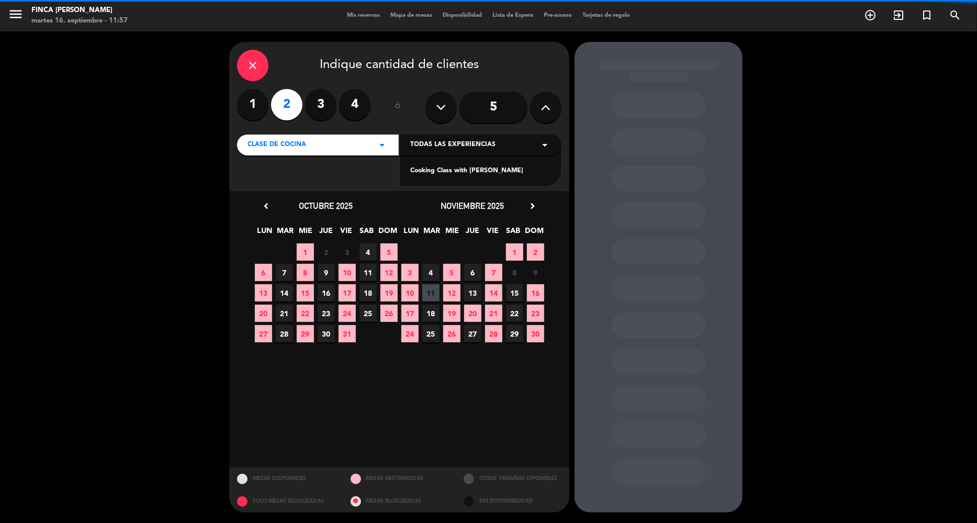
click at [489, 174] on div "Cooking Class with [PERSON_NAME]" at bounding box center [480, 171] width 141 height 10
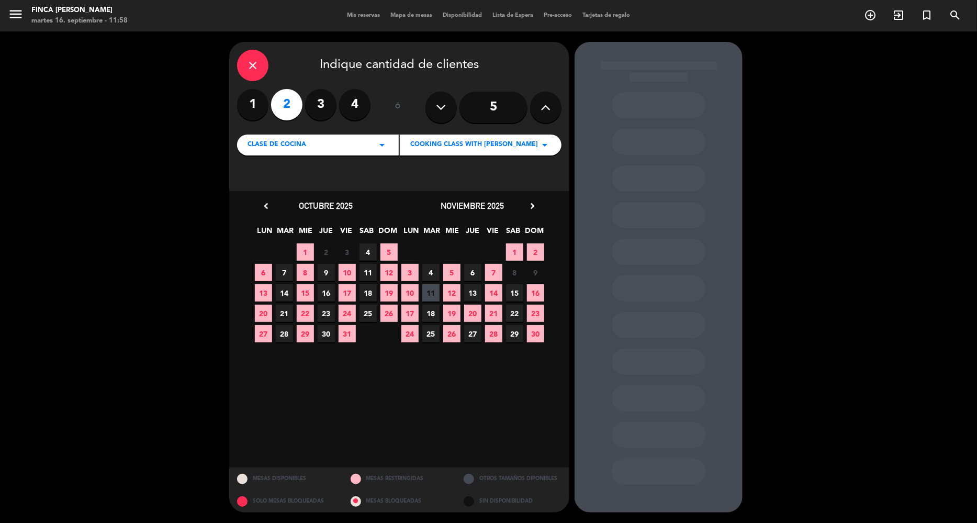
click at [436, 333] on span "25" at bounding box center [430, 333] width 17 height 17
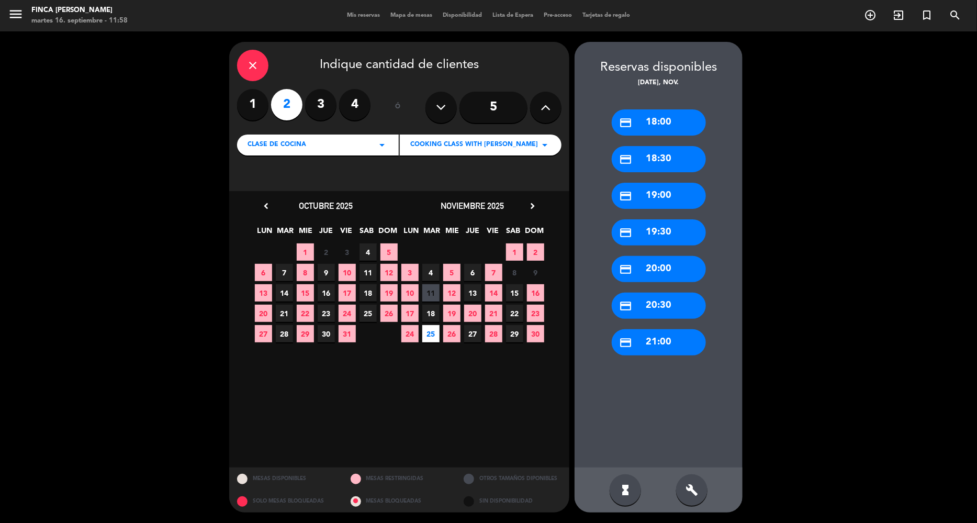
click at [667, 188] on div "credit_card 19:00" at bounding box center [658, 196] width 94 height 26
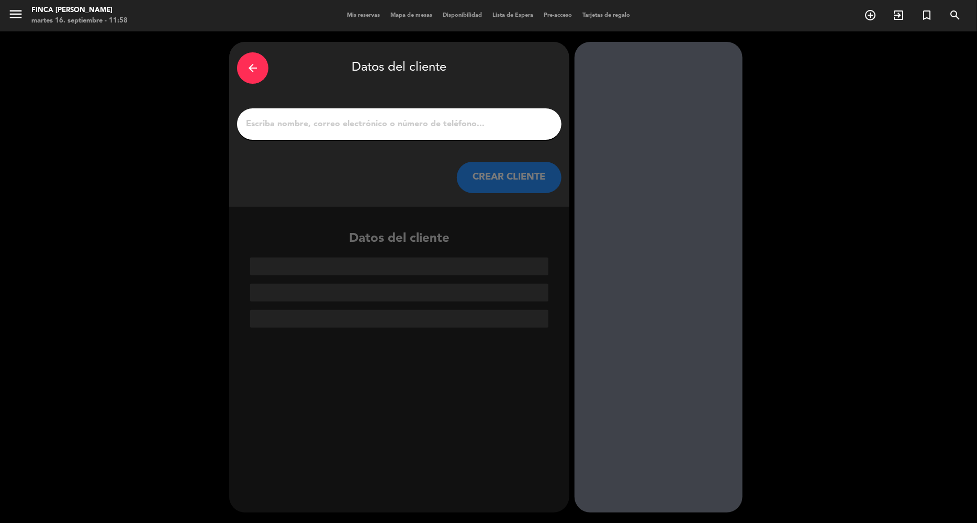
paste input "[PERSON_NAME] <[EMAIL_ADDRESS][DOMAIN_NAME]>"
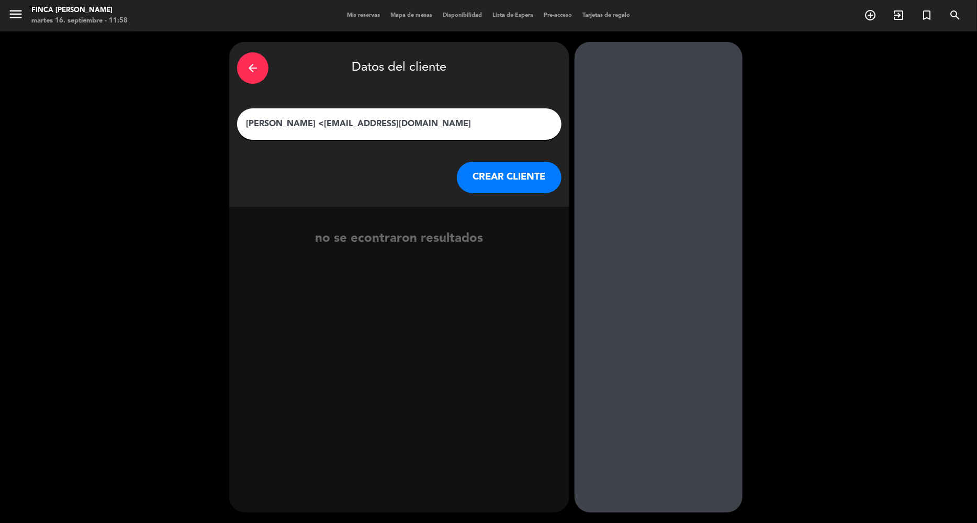
drag, startPoint x: 301, startPoint y: 123, endPoint x: 233, endPoint y: 126, distance: 68.6
click at [233, 126] on div "arrow_back Datos del cliente [PERSON_NAME] <[EMAIL_ADDRESS][DOMAIN_NAME] CREAR …" at bounding box center [399, 124] width 340 height 165
type input "[EMAIL_ADDRESS][DOMAIN_NAME]"
drag, startPoint x: 392, startPoint y: 116, endPoint x: 207, endPoint y: 117, distance: 185.2
click at [207, 117] on div "arrow_back Datos del cliente [EMAIL_ADDRESS][DOMAIN_NAME] CREAR CLIENTE no se e…" at bounding box center [488, 276] width 977 height 491
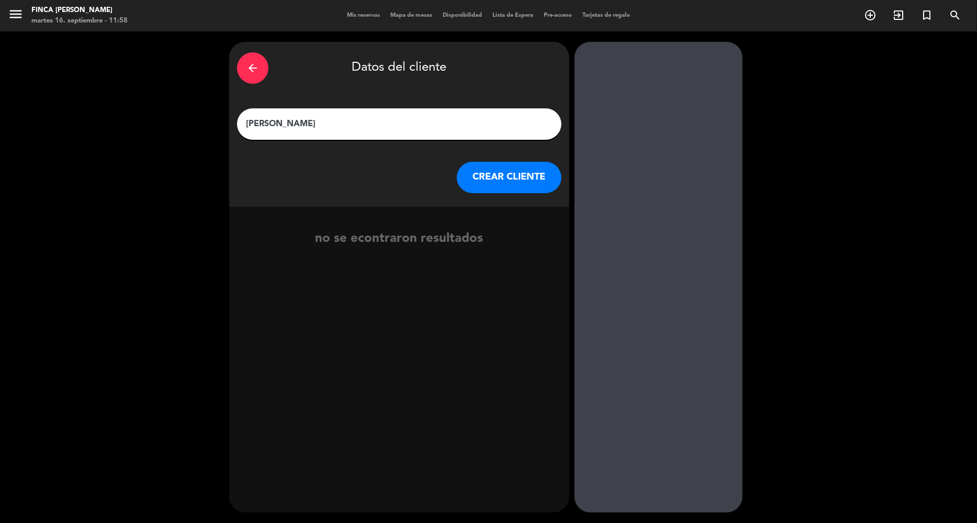
type input "[PERSON_NAME]"
click at [550, 179] on button "CREAR CLIENTE" at bounding box center [509, 177] width 105 height 31
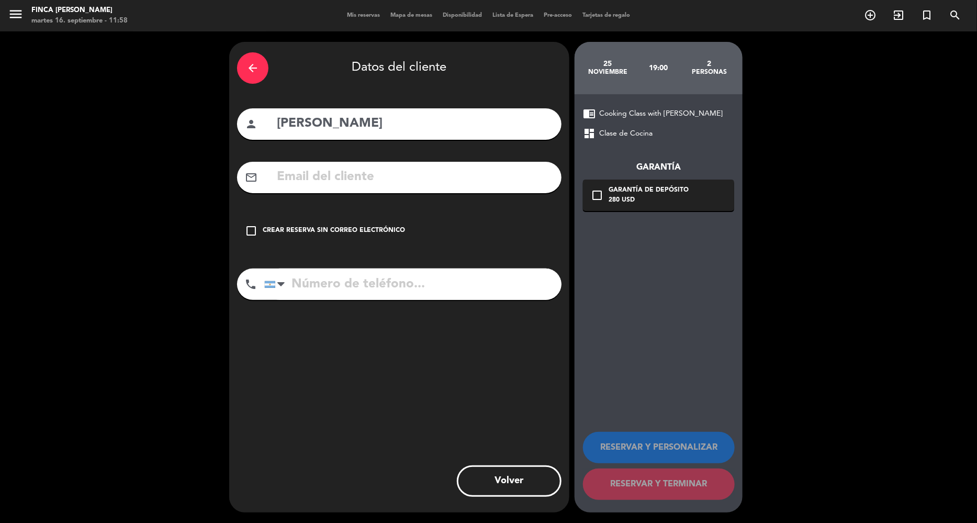
click at [460, 183] on input "text" at bounding box center [415, 176] width 278 height 21
paste input "[PERSON_NAME] <[EMAIL_ADDRESS][DOMAIN_NAME]>"
drag, startPoint x: 356, startPoint y: 177, endPoint x: 194, endPoint y: 177, distance: 162.1
click at [194, 177] on div "arrow_back Datos del cliente person [PERSON_NAME] mail_outline [PERSON_NAME] <[…" at bounding box center [488, 276] width 977 height 491
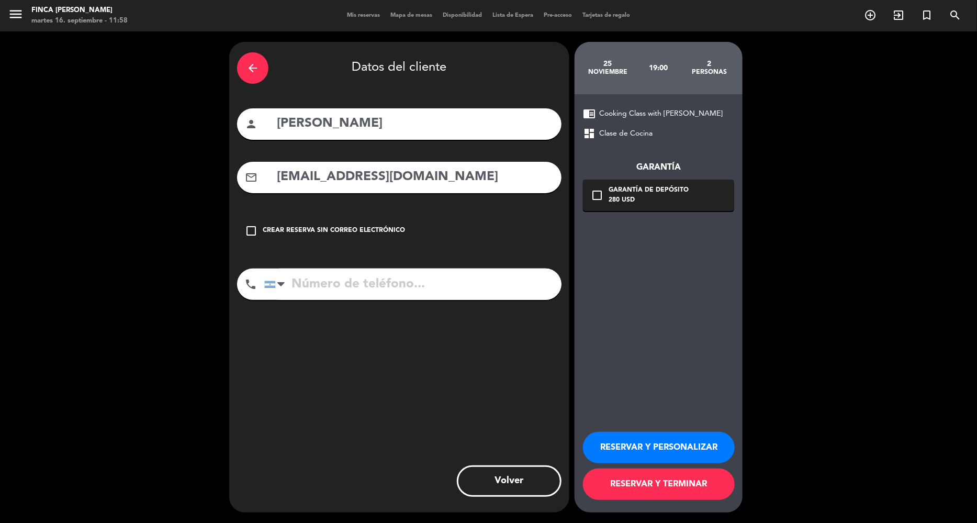
type input "[EMAIL_ADDRESS][DOMAIN_NAME]"
click at [680, 449] on button "RESERVAR Y PERSONALIZAR" at bounding box center [659, 447] width 152 height 31
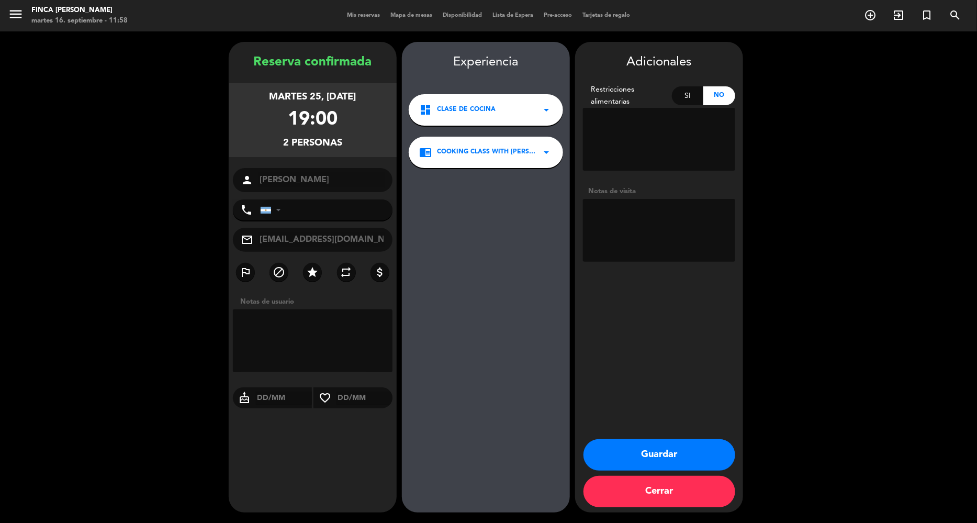
click at [303, 325] on textarea at bounding box center [313, 340] width 160 height 63
type textarea "RESERVA Y PAGO DE AGENCIA [PERSON_NAME] TRAVEL X TERE"
click at [656, 223] on textarea at bounding box center [659, 230] width 152 height 63
click at [304, 355] on textarea at bounding box center [313, 340] width 160 height 63
click at [665, 212] on textarea at bounding box center [659, 230] width 152 height 63
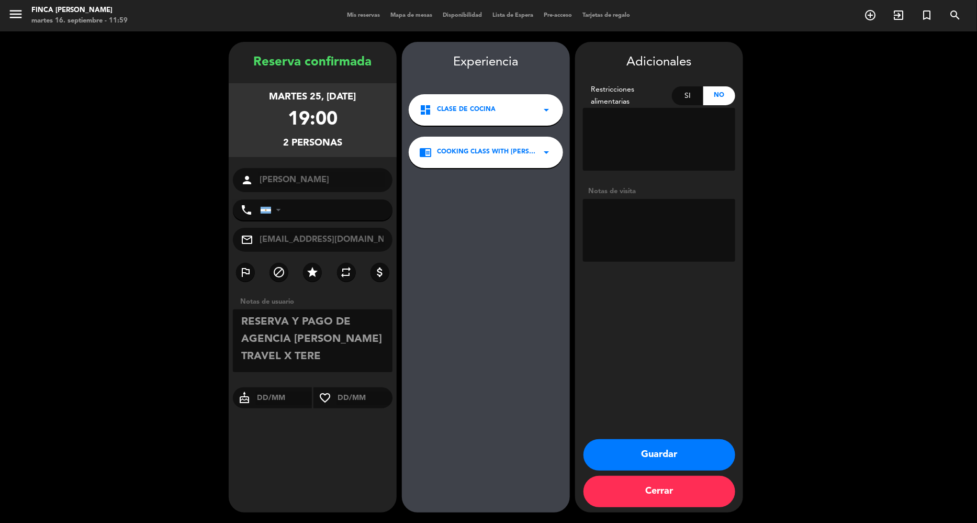
paste textarea "De: [PERSON_NAME] <[EMAIL_ADDRESS][DOMAIN_NAME]> Enviado el: lunedì 15 settembr…"
type textarea "De: [PERSON_NAME] <[EMAIL_ADDRESS][DOMAIN_NAME]> Enviado el: lunedì 15 settembr…"
click at [633, 461] on button "Guardar" at bounding box center [659, 454] width 152 height 31
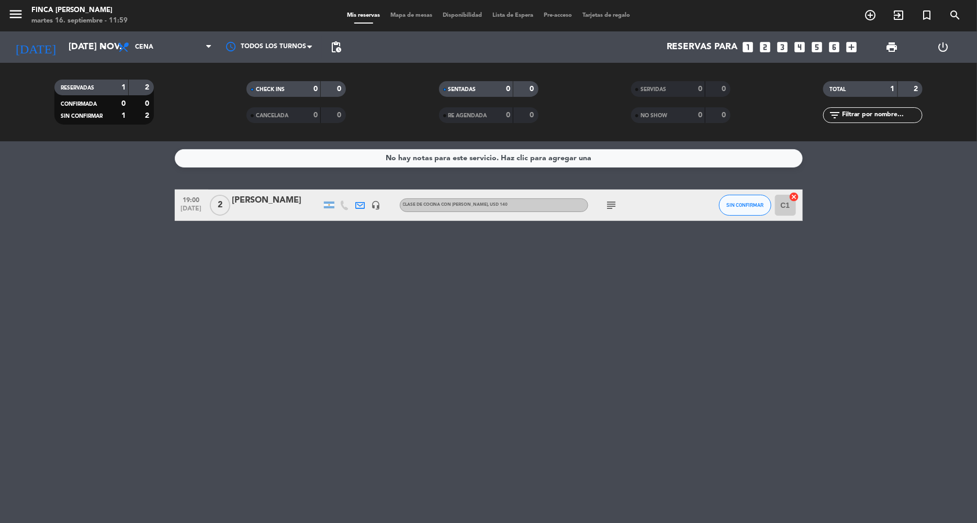
click at [241, 196] on div "[PERSON_NAME]" at bounding box center [276, 201] width 89 height 14
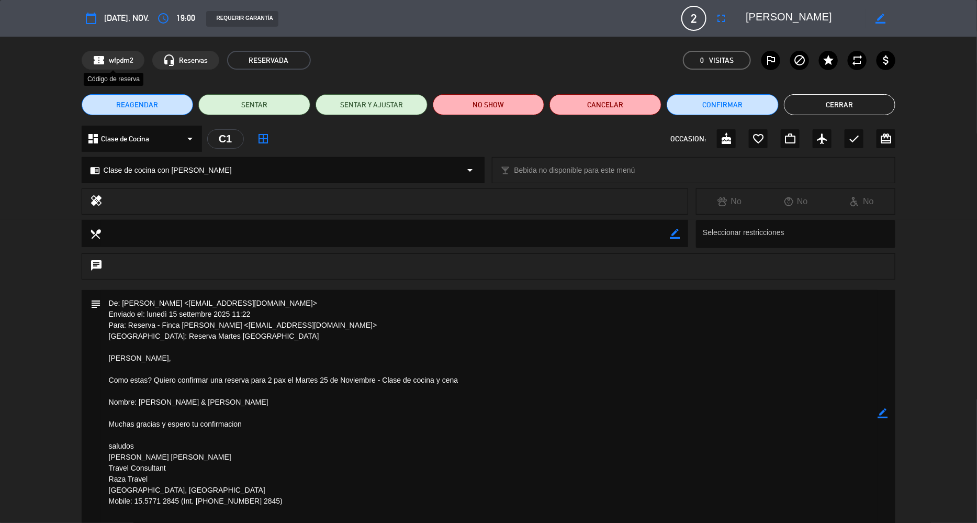
click at [107, 59] on div "confirmation_number wfpdm2" at bounding box center [113, 60] width 63 height 19
click at [117, 59] on span "wfpdm2" at bounding box center [121, 60] width 25 height 12
drag, startPoint x: 109, startPoint y: 56, endPoint x: 135, endPoint y: 56, distance: 25.6
click at [135, 56] on div "confirmation_number wfpdm2" at bounding box center [113, 60] width 63 height 19
copy span "wfpdm2"
